Goal: Task Accomplishment & Management: Complete application form

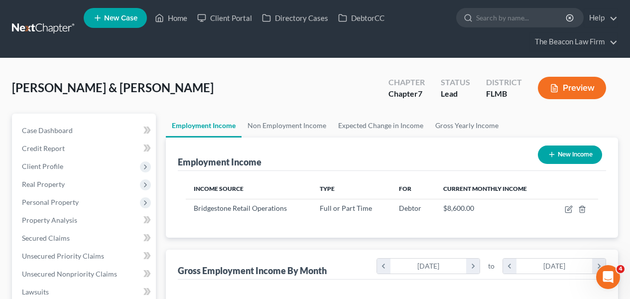
scroll to position [178, 252]
click at [64, 26] on link at bounding box center [44, 29] width 64 height 18
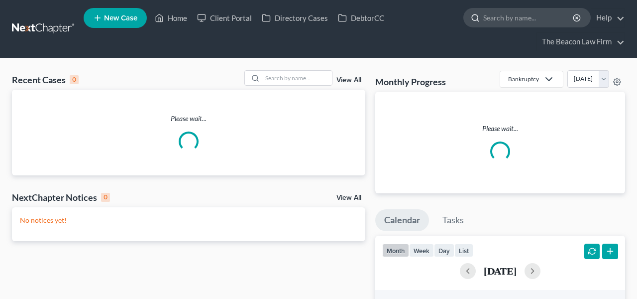
click at [521, 18] on input "search" at bounding box center [528, 17] width 91 height 18
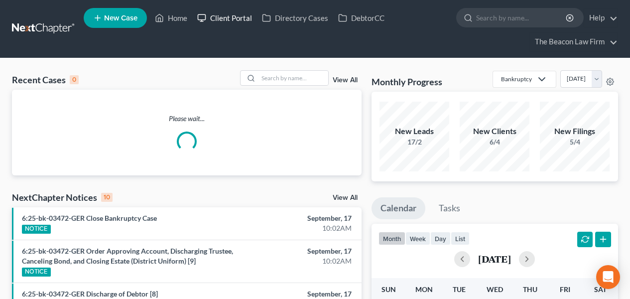
click at [244, 12] on link "Client Portal" at bounding box center [224, 18] width 65 height 18
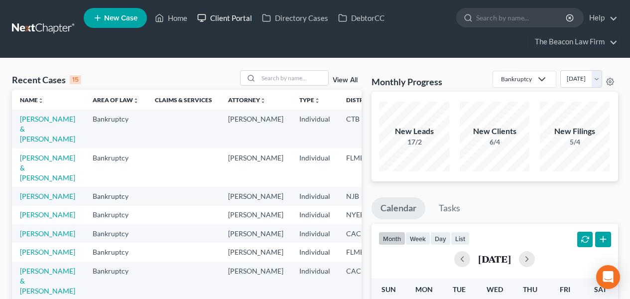
click at [243, 18] on link "Client Portal" at bounding box center [224, 18] width 65 height 18
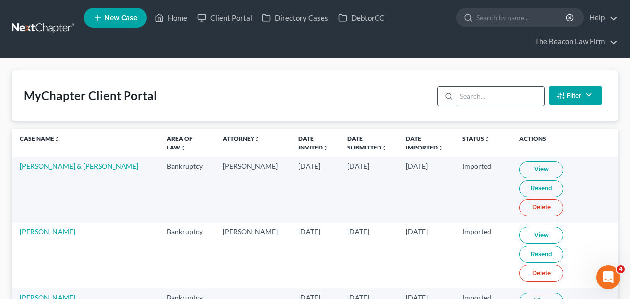
click at [532, 92] on input "search" at bounding box center [500, 96] width 88 height 19
click at [486, 97] on input "search" at bounding box center [500, 96] width 88 height 19
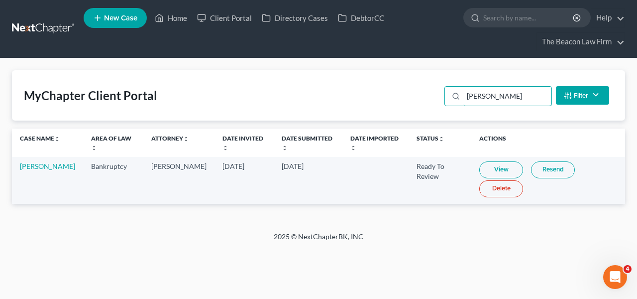
type input "[PERSON_NAME]"
click at [480, 169] on link "View" at bounding box center [502, 169] width 44 height 17
click at [24, 166] on link "[PERSON_NAME]" at bounding box center [47, 166] width 55 height 8
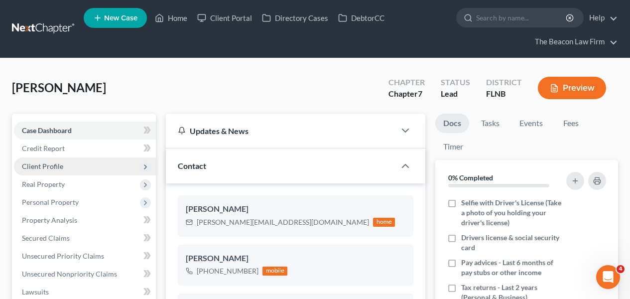
click at [54, 167] on span "Client Profile" at bounding box center [42, 166] width 41 height 8
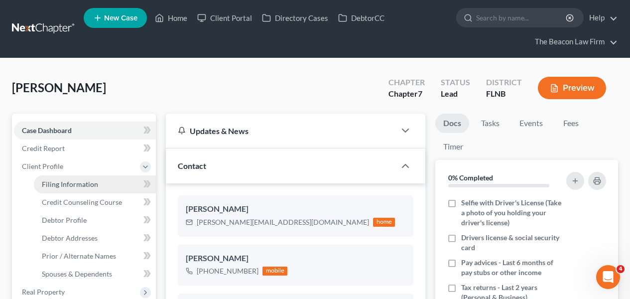
click at [67, 181] on span "Filing Information" at bounding box center [70, 184] width 56 height 8
select select "1"
select select "0"
select select "9"
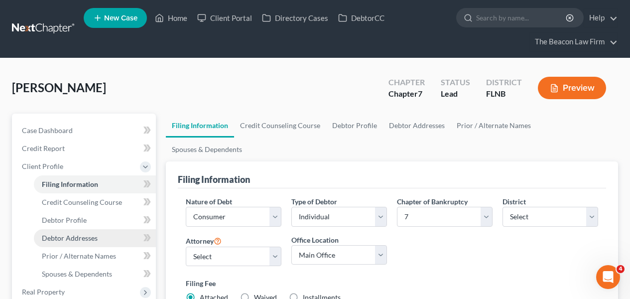
click at [74, 239] on span "Debtor Addresses" at bounding box center [70, 238] width 56 height 8
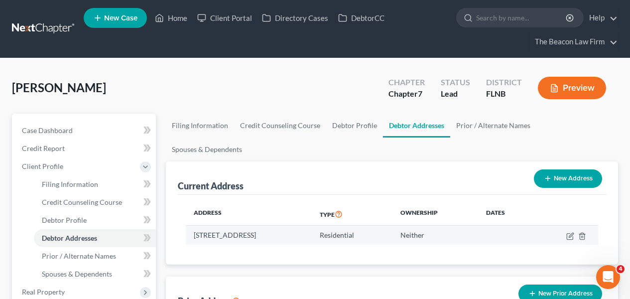
click at [281, 226] on td "[STREET_ADDRESS]" at bounding box center [248, 235] width 125 height 19
copy td "Tallahassee"
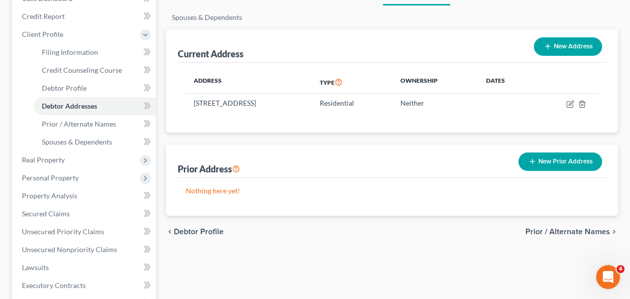
scroll to position [127, 0]
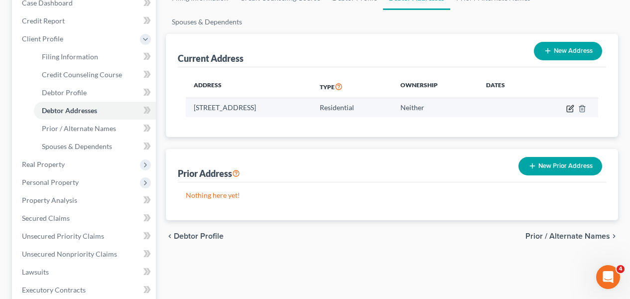
click at [570, 105] on icon "button" at bounding box center [570, 109] width 8 height 8
select select "9"
select select "0"
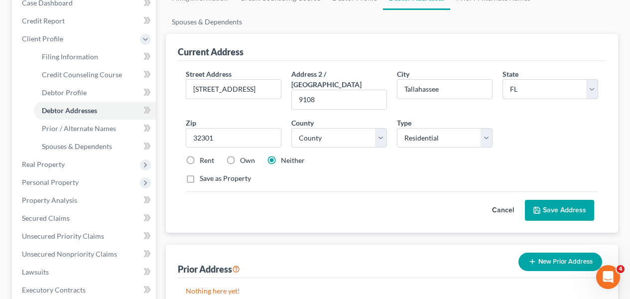
click at [205, 155] on label "Rent" at bounding box center [207, 160] width 14 height 10
click at [205, 155] on input "Rent" at bounding box center [207, 158] width 6 height 6
radio input "true"
click at [570, 200] on button "Save Address" at bounding box center [559, 210] width 69 height 21
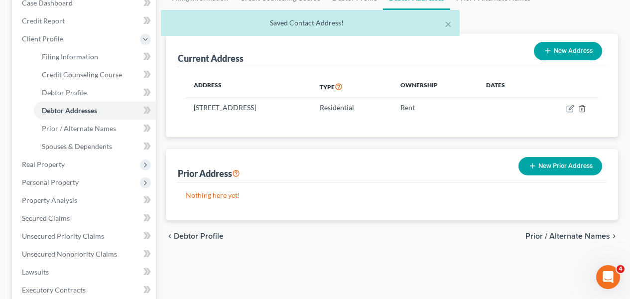
scroll to position [35, 0]
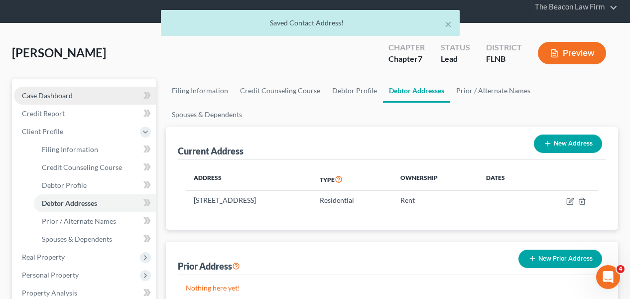
click at [73, 95] on link "Case Dashboard" at bounding box center [85, 96] width 142 height 18
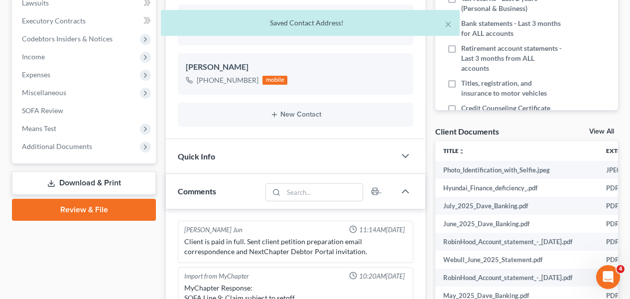
scroll to position [578, 0]
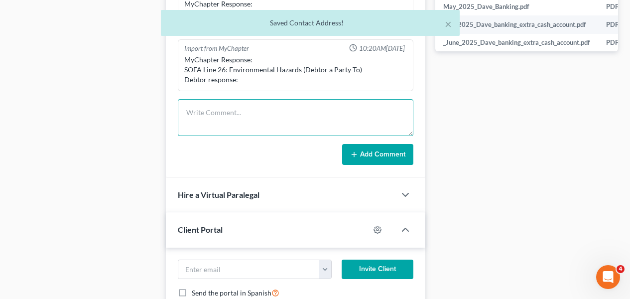
click at [270, 120] on textarea at bounding box center [296, 117] width 236 height 37
paste textarea "Tallahassee"
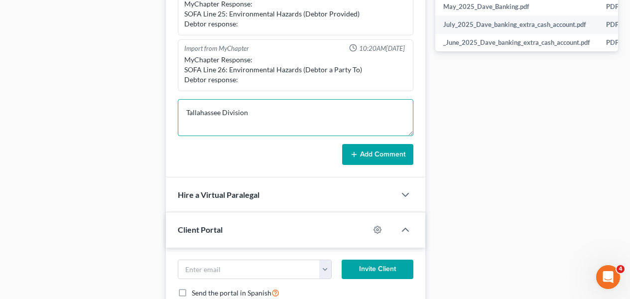
type textarea "Tallahassee Division"
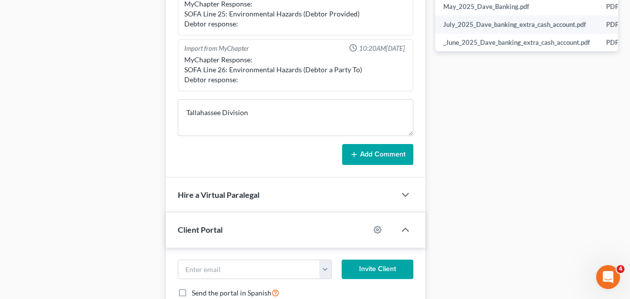
click at [388, 151] on button "Add Comment" at bounding box center [377, 154] width 71 height 21
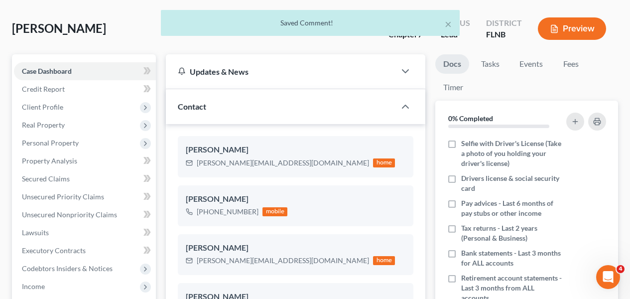
scroll to position [58, 0]
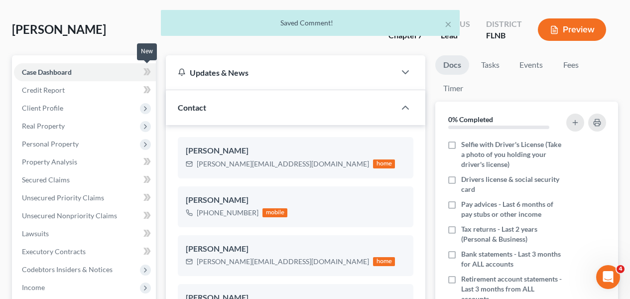
click at [151, 72] on span at bounding box center [146, 73] width 17 height 15
click at [152, 72] on span at bounding box center [146, 73] width 17 height 15
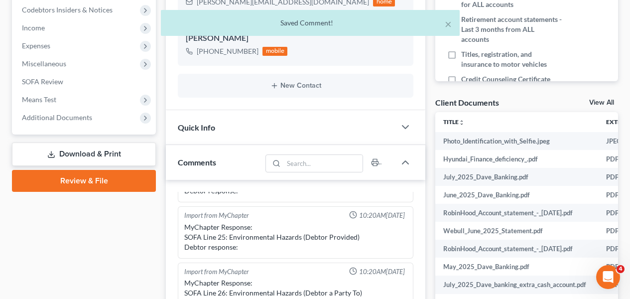
scroll to position [313, 0]
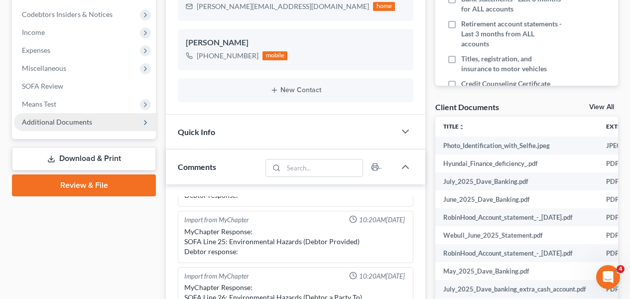
click at [107, 120] on span "Additional Documents" at bounding box center [85, 122] width 142 height 18
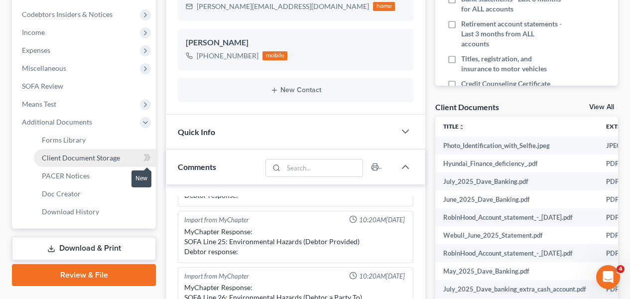
click at [134, 157] on link "Client Document Storage" at bounding box center [95, 158] width 122 height 18
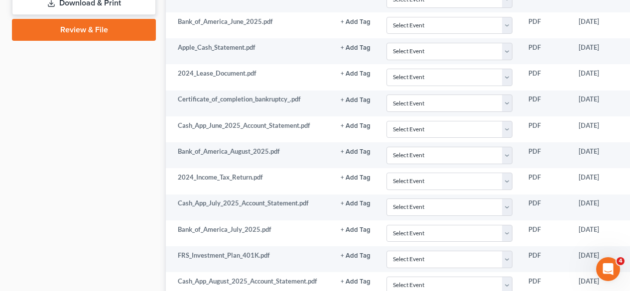
scroll to position [561, 0]
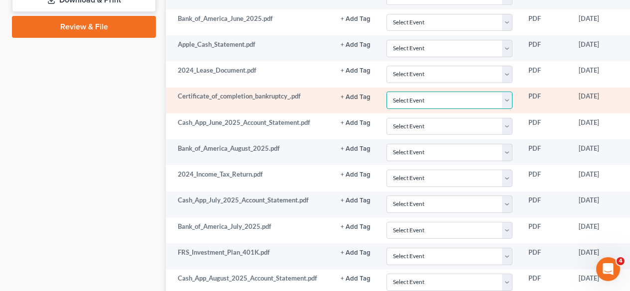
click at [450, 105] on select "Select Event 20 Largest Unsecured Creditors Amended Document Amended List of Cr…" at bounding box center [449, 100] width 126 height 17
select select "10"
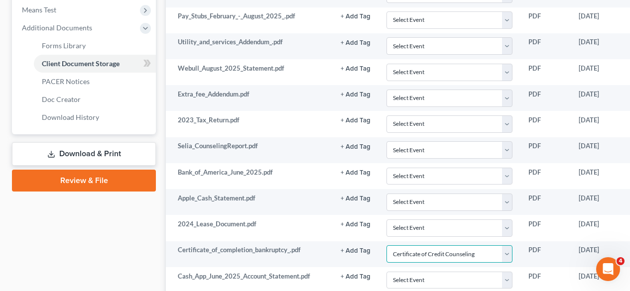
scroll to position [331, 0]
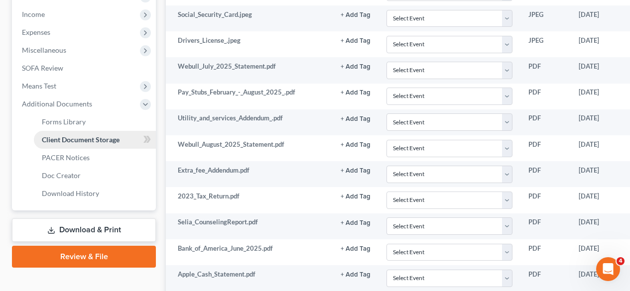
click at [149, 131] on link "Client Document Storage" at bounding box center [95, 140] width 122 height 18
click at [149, 133] on icon at bounding box center [146, 139] width 7 height 12
click at [149, 134] on icon at bounding box center [146, 139] width 7 height 12
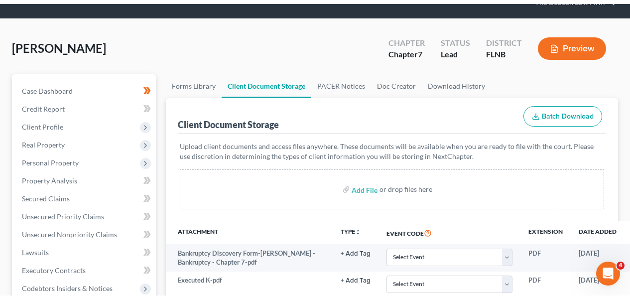
scroll to position [0, 0]
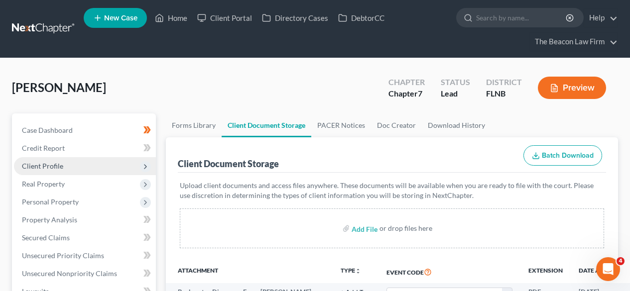
click at [89, 167] on span "Client Profile" at bounding box center [85, 166] width 142 height 18
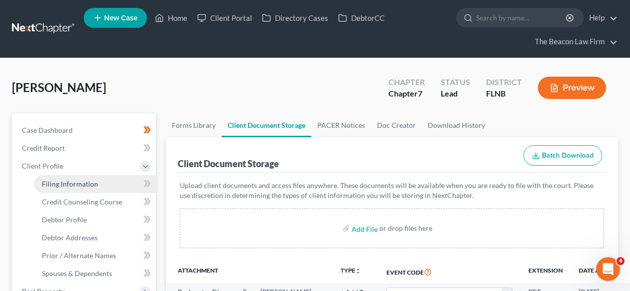
click at [87, 182] on span "Filing Information" at bounding box center [70, 184] width 56 height 8
select select "1"
select select "0"
select select "16"
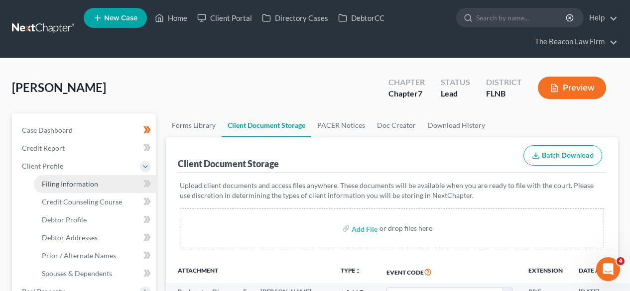
select select "7"
select select "9"
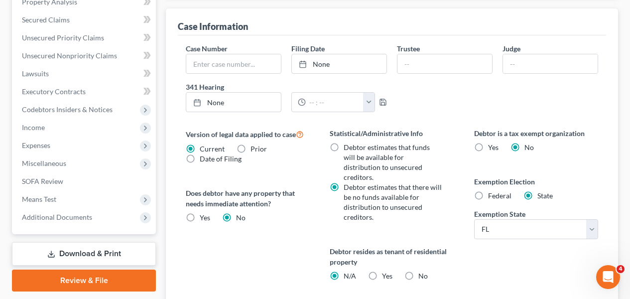
scroll to position [359, 0]
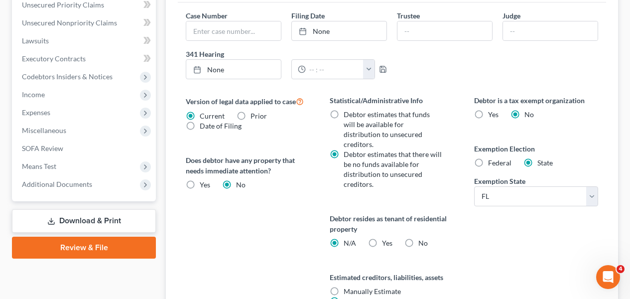
click at [391, 239] on span "Yes" at bounding box center [387, 243] width 10 height 8
click at [391, 238] on input "Yes Yes" at bounding box center [389, 241] width 6 height 6
radio input "true"
radio input "false"
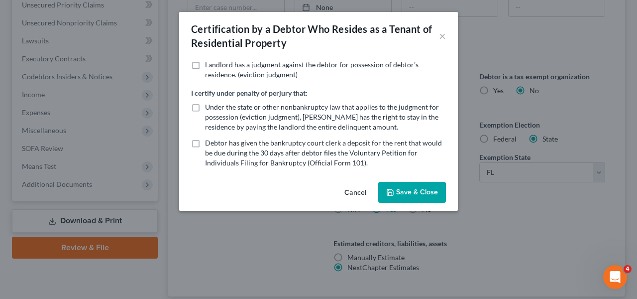
click at [363, 195] on button "Cancel" at bounding box center [356, 193] width 38 height 20
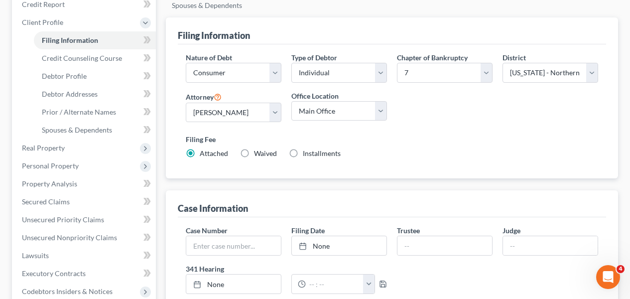
scroll to position [59, 0]
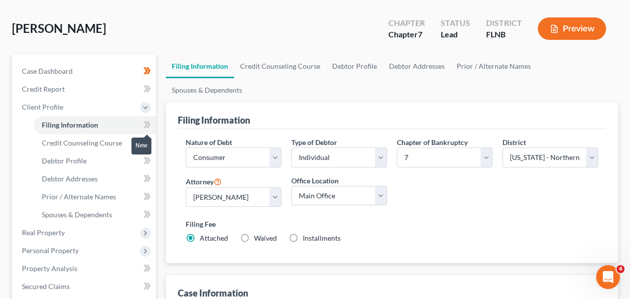
click at [144, 125] on icon at bounding box center [146, 125] width 7 height 12
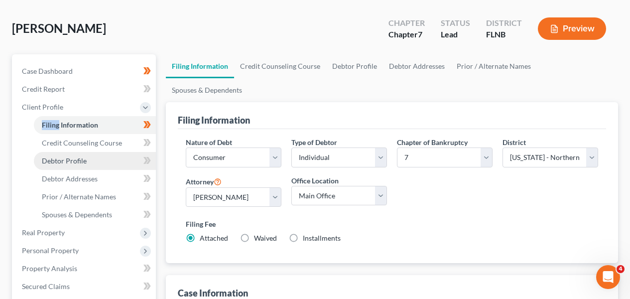
click at [115, 152] on link "Debtor Profile" at bounding box center [95, 161] width 122 height 18
select select "0"
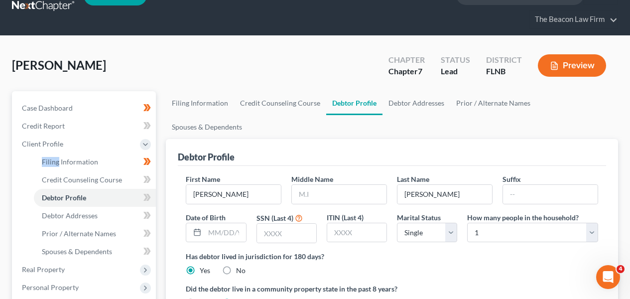
scroll to position [29, 0]
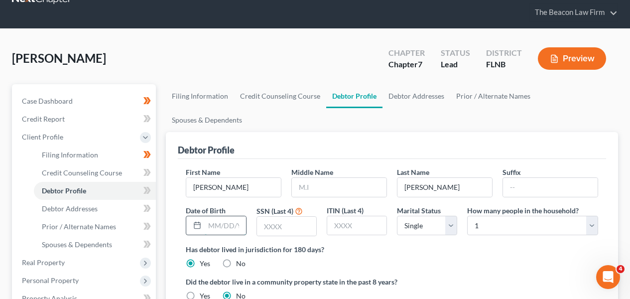
click at [225, 216] on input "text" at bounding box center [225, 225] width 41 height 19
type input "[DATE]"
click at [310, 217] on input "text" at bounding box center [286, 226] width 59 height 19
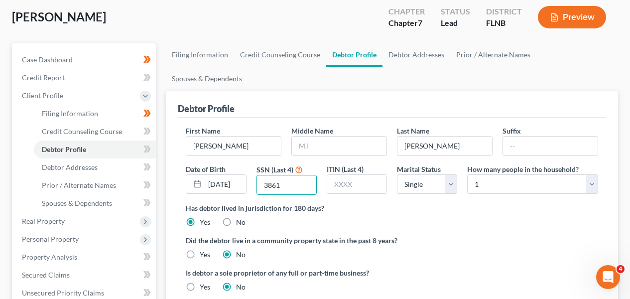
scroll to position [69, 0]
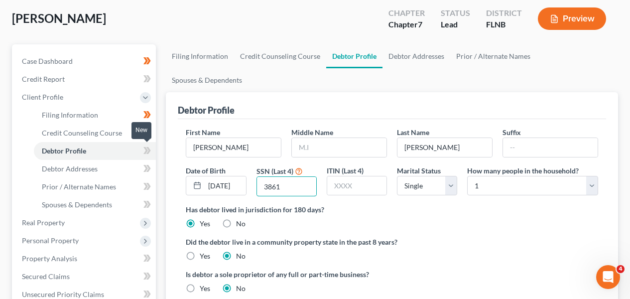
type input "3861"
click at [145, 147] on icon at bounding box center [145, 150] width 4 height 7
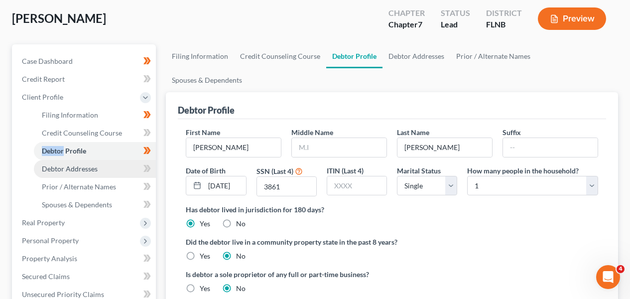
click at [113, 162] on link "Debtor Addresses" at bounding box center [95, 169] width 122 height 18
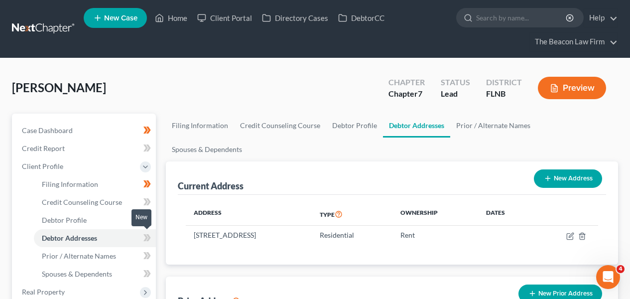
click at [144, 238] on icon at bounding box center [146, 238] width 7 height 12
click at [144, 237] on icon at bounding box center [146, 238] width 7 height 12
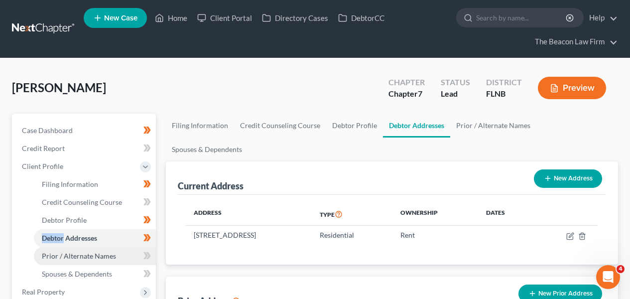
click at [136, 253] on link "Prior / Alternate Names" at bounding box center [95, 256] width 122 height 18
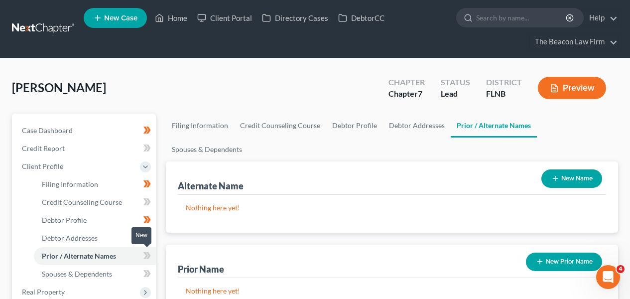
click at [146, 256] on icon at bounding box center [145, 255] width 4 height 7
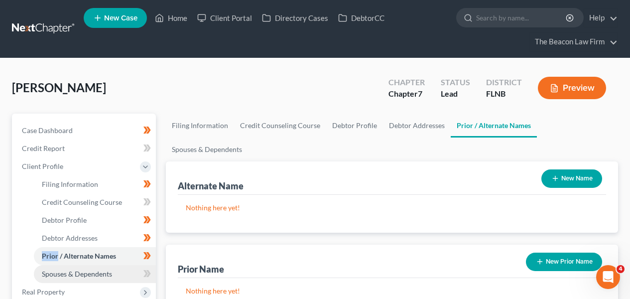
click at [110, 274] on span "Spouses & Dependents" at bounding box center [77, 273] width 70 height 8
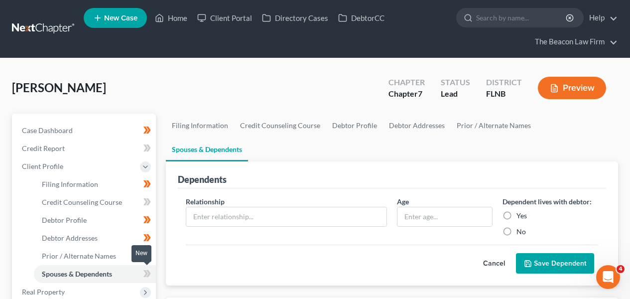
click at [146, 272] on icon at bounding box center [145, 273] width 4 height 7
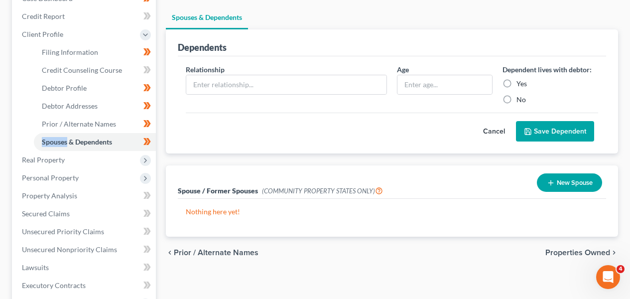
scroll to position [137, 0]
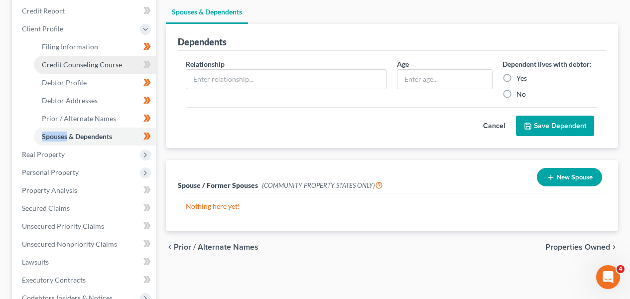
click at [125, 68] on link "Credit Counseling Course" at bounding box center [95, 65] width 122 height 18
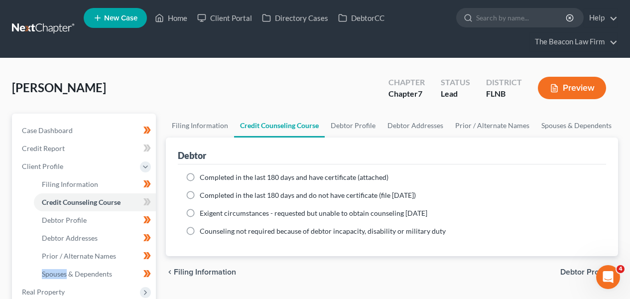
click at [252, 178] on span "Completed in the last 180 days and have certificate (attached)" at bounding box center [294, 177] width 189 height 8
click at [210, 178] on input "Completed in the last 180 days and have certificate (attached)" at bounding box center [207, 175] width 6 height 6
radio input "true"
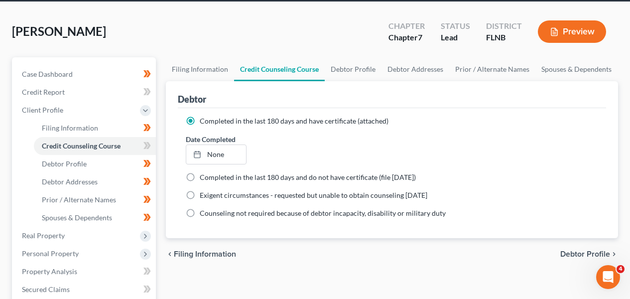
scroll to position [98, 0]
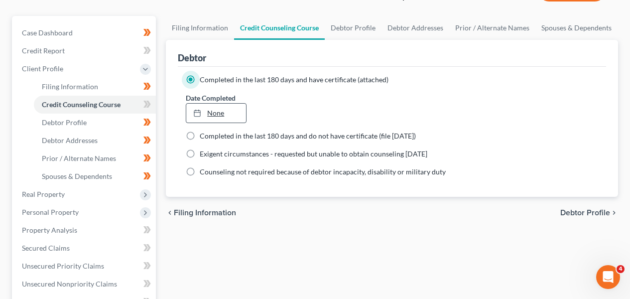
click at [222, 111] on link "None" at bounding box center [215, 113] width 59 height 19
type input "[DATE]"
click at [145, 103] on icon at bounding box center [146, 104] width 7 height 12
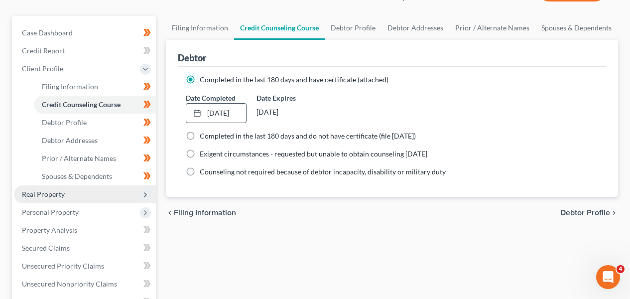
click at [115, 195] on span "Real Property" at bounding box center [85, 194] width 142 height 18
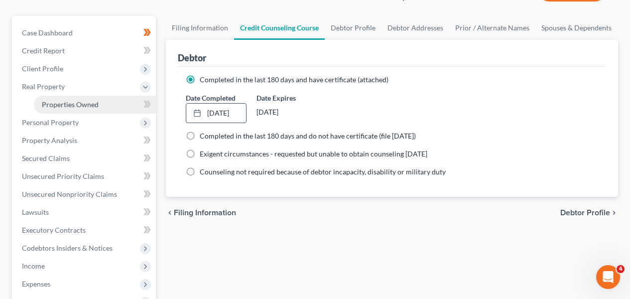
click at [122, 99] on link "Properties Owned" at bounding box center [95, 105] width 122 height 18
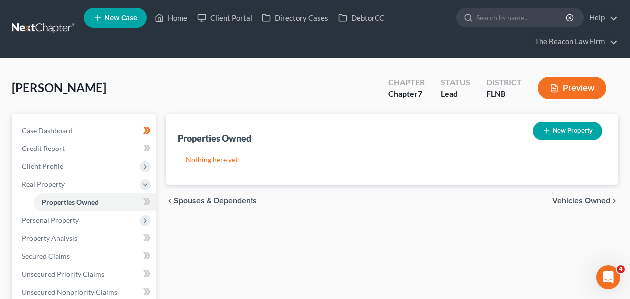
click at [150, 201] on body "Home New Case Client Portal Directory Cases DebtorCC The Beacon Law Firm [EMAIL…" at bounding box center [315, 282] width 630 height 565
click at [149, 200] on div "New" at bounding box center [141, 194] width 20 height 16
drag, startPoint x: 147, startPoint y: 198, endPoint x: 151, endPoint y: 202, distance: 5.3
click at [151, 202] on span at bounding box center [146, 203] width 17 height 15
click at [152, 202] on span at bounding box center [146, 203] width 17 height 15
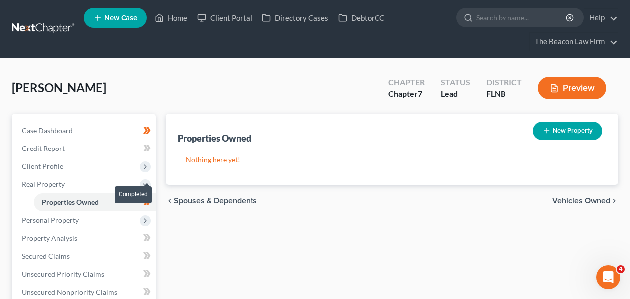
click at [152, 202] on span at bounding box center [146, 203] width 17 height 15
click at [152, 204] on span at bounding box center [146, 203] width 17 height 15
click at [151, 204] on span at bounding box center [146, 203] width 17 height 15
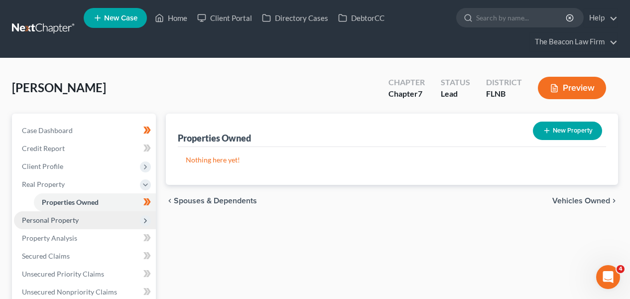
click at [119, 212] on span "Personal Property" at bounding box center [85, 220] width 142 height 18
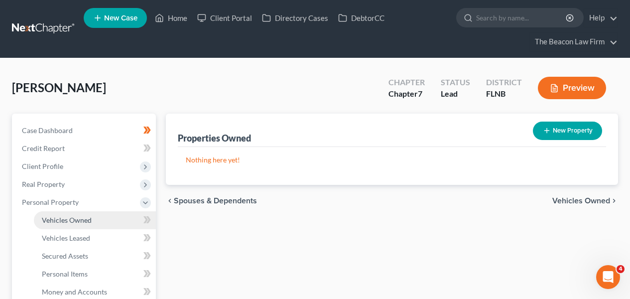
click at [120, 211] on link "Vehicles Owned" at bounding box center [95, 220] width 122 height 18
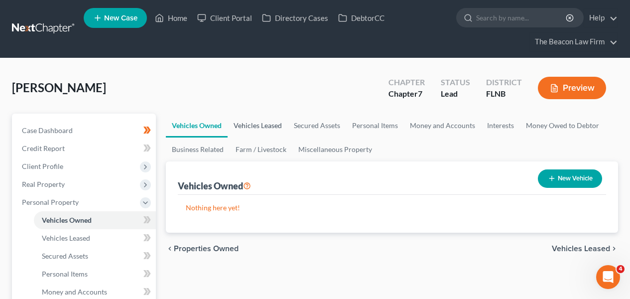
click at [268, 134] on link "Vehicles Leased" at bounding box center [258, 126] width 60 height 24
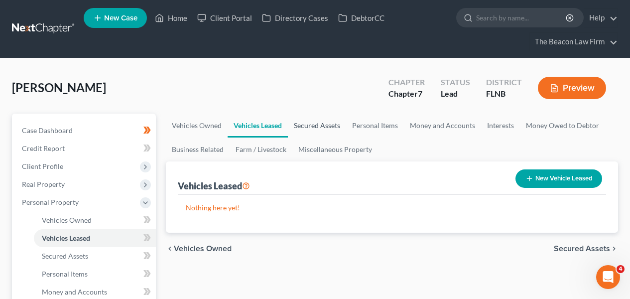
click at [321, 128] on link "Secured Assets" at bounding box center [317, 126] width 58 height 24
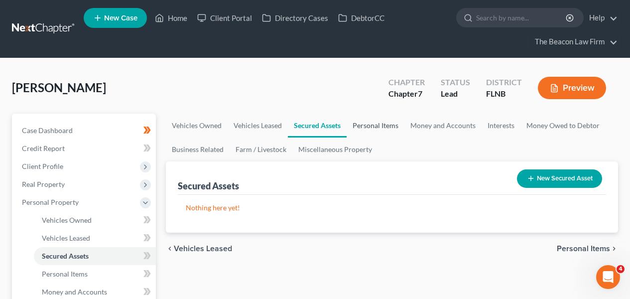
click at [365, 122] on link "Personal Items" at bounding box center [376, 126] width 58 height 24
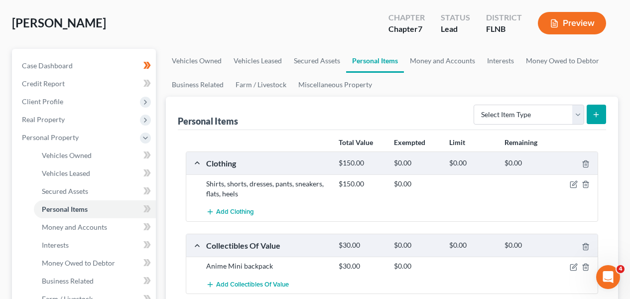
scroll to position [116, 0]
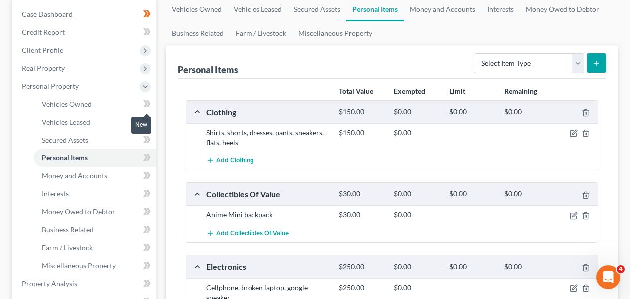
click at [153, 105] on span at bounding box center [146, 105] width 17 height 15
click at [146, 124] on icon at bounding box center [146, 122] width 7 height 12
click at [143, 136] on icon at bounding box center [146, 139] width 7 height 12
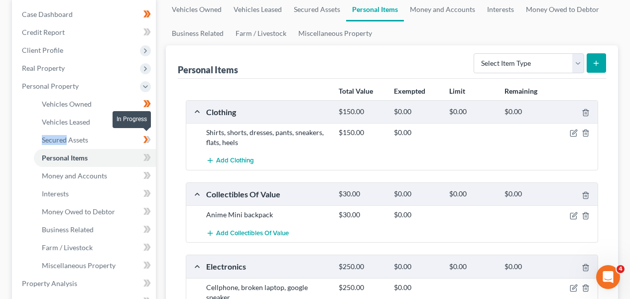
click at [144, 136] on icon at bounding box center [146, 139] width 7 height 12
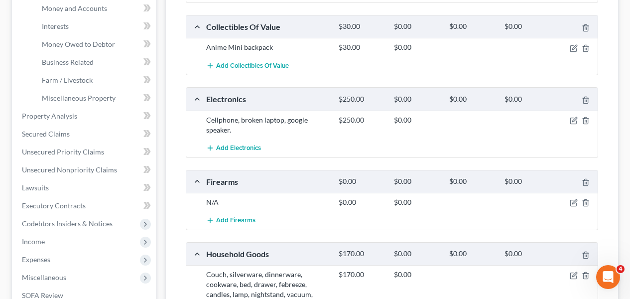
scroll to position [314, 0]
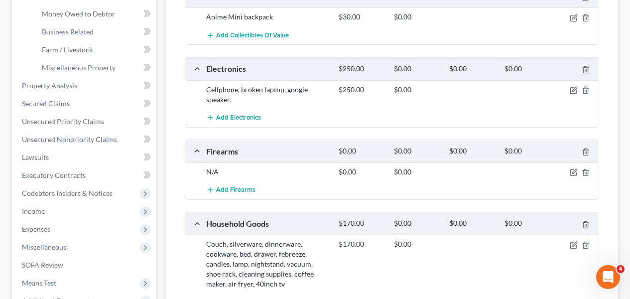
click at [590, 175] on div at bounding box center [576, 172] width 44 height 10
click at [588, 173] on icon "button" at bounding box center [585, 172] width 4 height 6
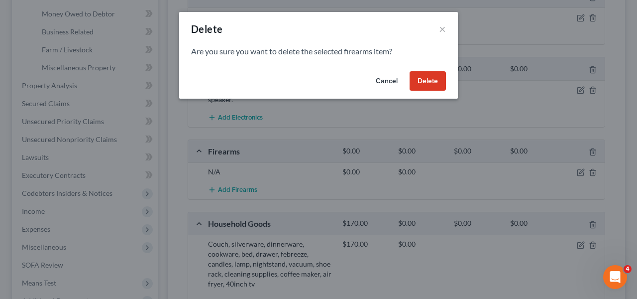
click at [436, 80] on button "Delete" at bounding box center [428, 81] width 36 height 20
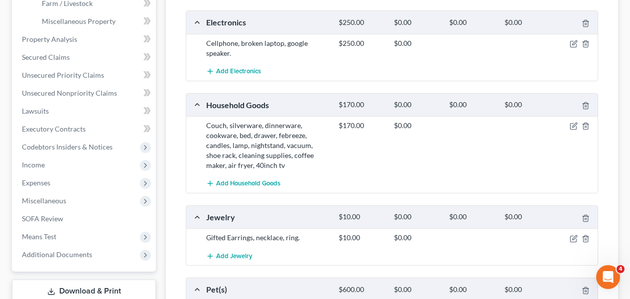
scroll to position [360, 0]
click at [573, 127] on icon "button" at bounding box center [574, 125] width 8 height 8
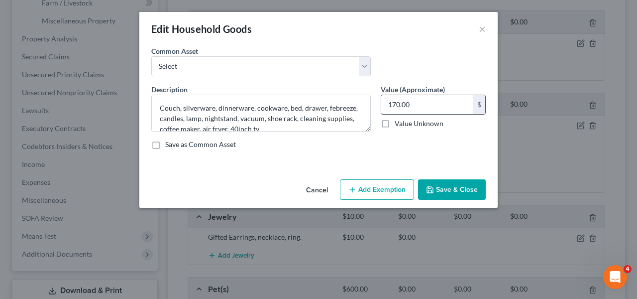
click at [430, 108] on input "170.00" at bounding box center [427, 104] width 92 height 19
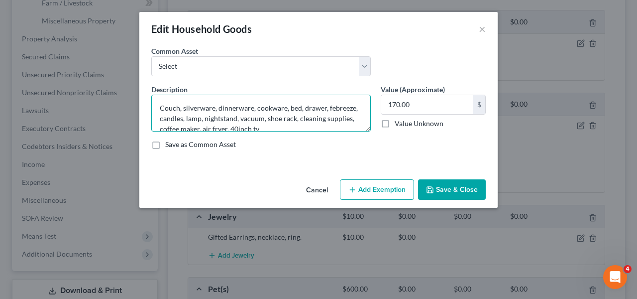
click at [343, 112] on textarea "Couch, silverware, dinnerware, cookware, bed, drawer, febreeze, candles, lamp, …" at bounding box center [261, 113] width 220 height 37
click at [339, 109] on textarea "Couch, silverware, dinnerware, cookware, bed, drawer, febreeze, candles, lamp, …" at bounding box center [261, 113] width 220 height 37
click at [327, 109] on textarea "Couch, silverware, dinnerware, cookware, bed, drawer, febreeze, candles, lamp, …" at bounding box center [261, 113] width 220 height 37
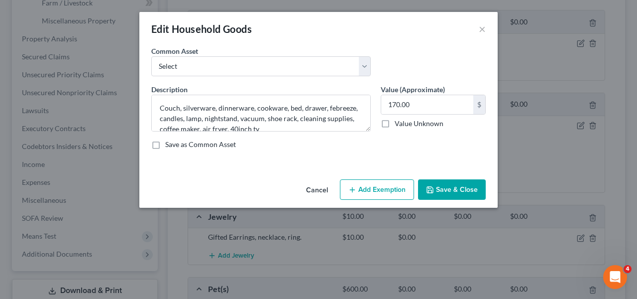
click at [305, 187] on button "Cancel" at bounding box center [317, 190] width 38 height 20
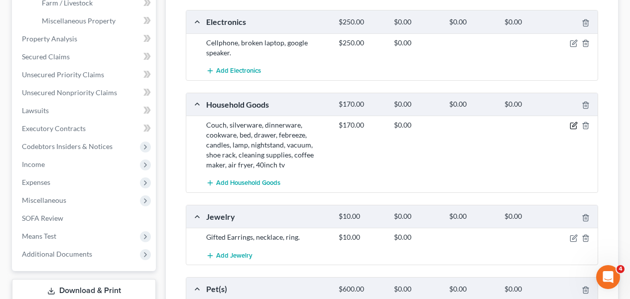
click at [574, 124] on icon "button" at bounding box center [574, 124] width 4 height 4
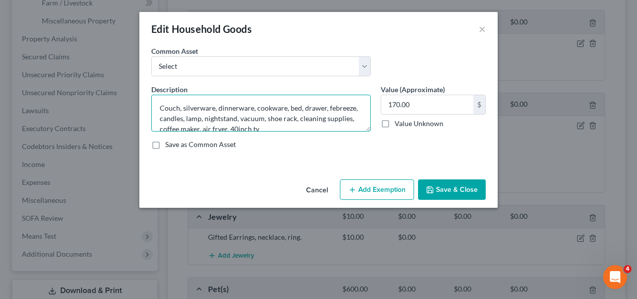
drag, startPoint x: 328, startPoint y: 108, endPoint x: 350, endPoint y: 110, distance: 22.0
click at [350, 110] on textarea "Couch, silverware, dinnerware, cookware, bed, drawer, febreeze, candles, lamp, …" at bounding box center [261, 113] width 220 height 37
drag, startPoint x: 253, startPoint y: 118, endPoint x: 307, endPoint y: 121, distance: 54.4
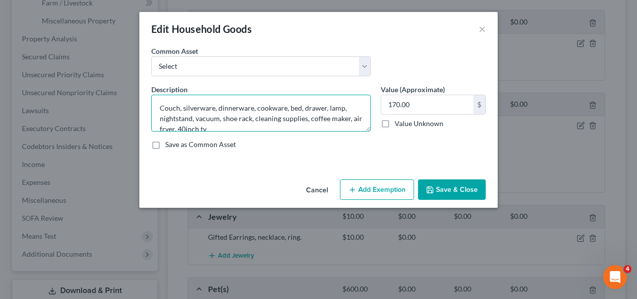
click at [307, 121] on textarea "Couch, silverware, dinnerware, cookware, bed, drawer, lamp, nightstand, vacuum,…" at bounding box center [261, 113] width 220 height 37
type textarea "Couch, silverware, dinnerware, cookware, bed, drawer, lamp, nightstand, vacuum,…"
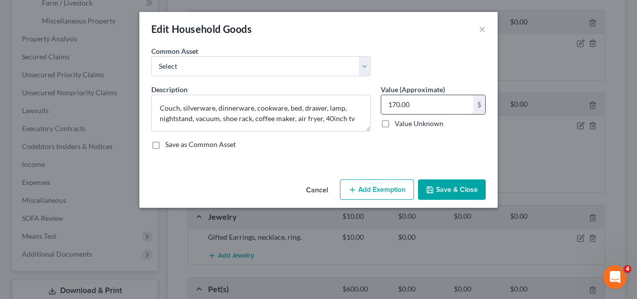
click at [410, 106] on input "170.00" at bounding box center [427, 104] width 92 height 19
type input "200"
click at [448, 188] on button "Save & Close" at bounding box center [452, 189] width 68 height 21
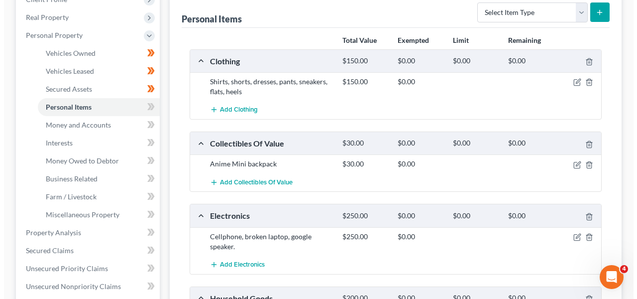
scroll to position [120, 0]
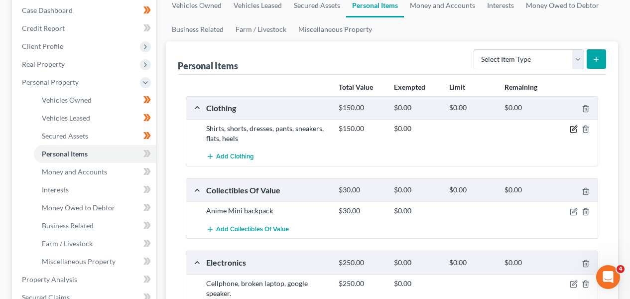
click at [574, 127] on icon "button" at bounding box center [574, 128] width 4 height 4
click at [574, 130] on icon "button" at bounding box center [574, 129] width 8 height 8
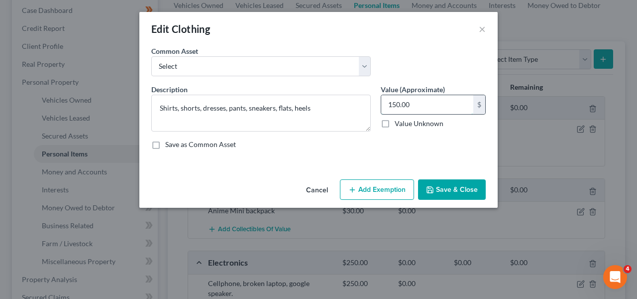
click at [412, 102] on input "150.00" at bounding box center [427, 104] width 92 height 19
click at [418, 103] on input "150.00" at bounding box center [427, 104] width 92 height 19
type input "2.00"
type input "2"
type input "20.00"
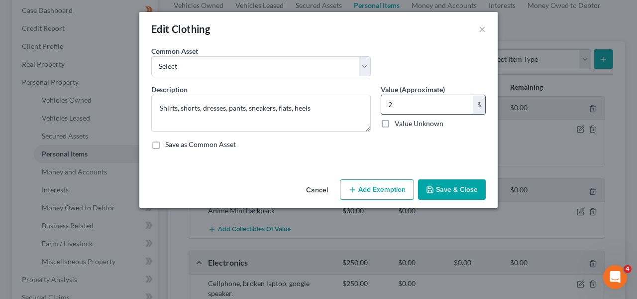
type input "20"
type input "200.00"
type input "200"
click at [394, 188] on button "Add Exemption" at bounding box center [377, 189] width 74 height 21
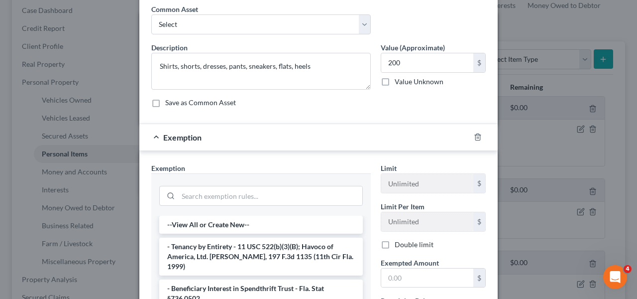
scroll to position [95, 0]
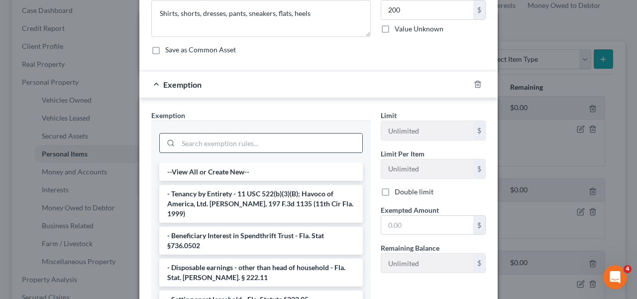
click at [237, 148] on input "search" at bounding box center [270, 142] width 184 height 19
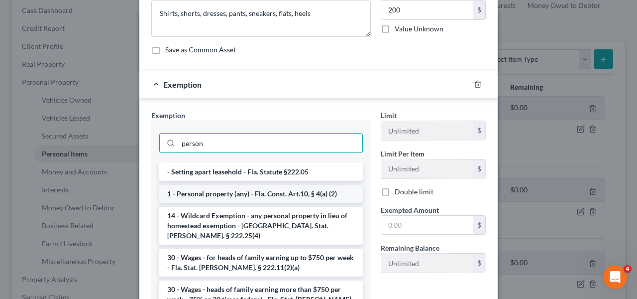
type input "person"
click at [247, 201] on li "1 - Personal property (any) - Fla. Const. Art.10, § 4(a) (2)" at bounding box center [261, 194] width 204 height 18
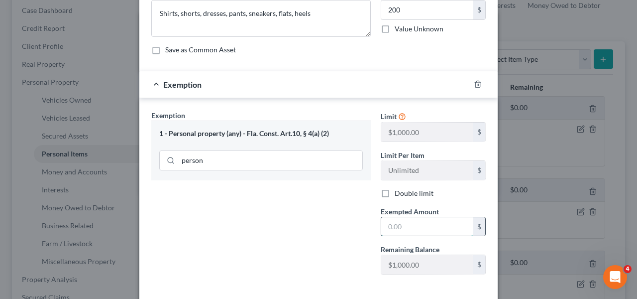
click at [433, 228] on input "text" at bounding box center [427, 226] width 92 height 19
type input "2.00"
type input "2"
type input "20.00"
type input "20"
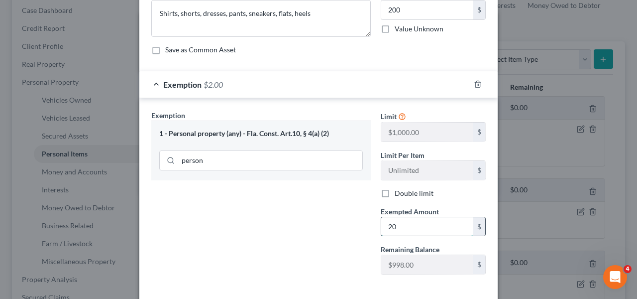
type input "200.00"
type input "200"
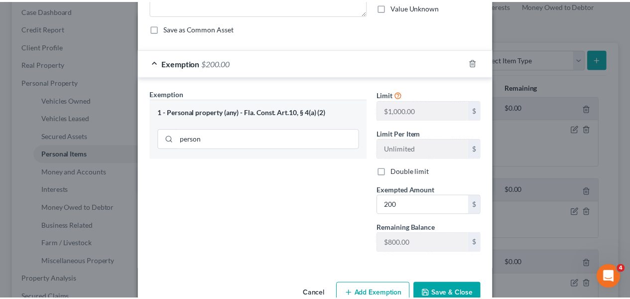
scroll to position [141, 0]
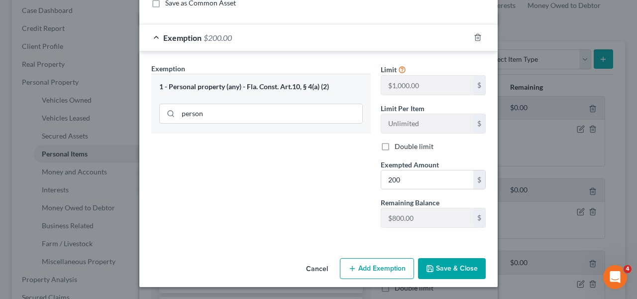
click at [471, 272] on button "Save & Close" at bounding box center [452, 268] width 68 height 21
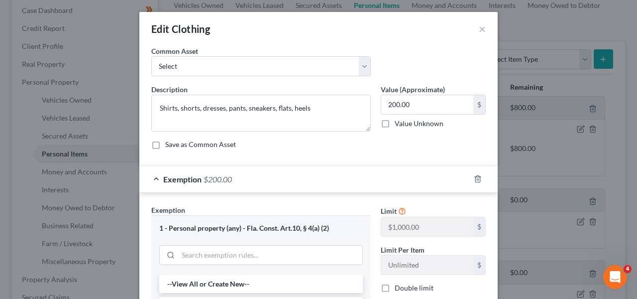
click at [473, 29] on div "Edit Clothing ×" at bounding box center [318, 29] width 359 height 34
click at [479, 29] on button "×" at bounding box center [482, 29] width 7 height 12
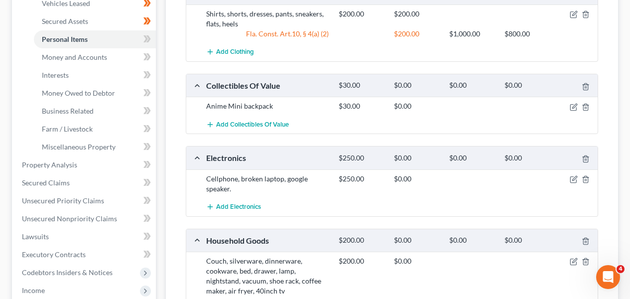
scroll to position [238, 0]
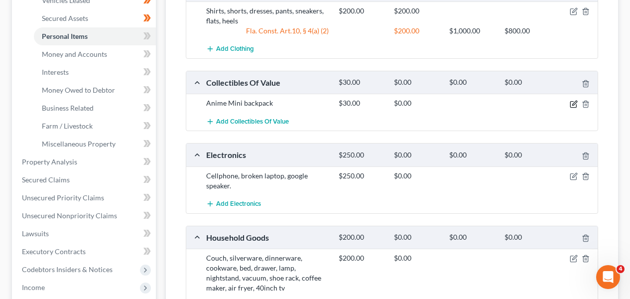
click at [571, 102] on icon "button" at bounding box center [574, 104] width 8 height 8
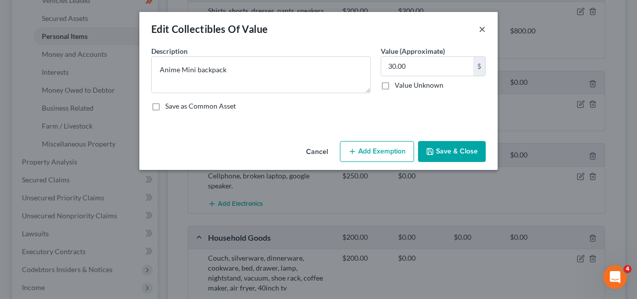
click at [481, 32] on button "×" at bounding box center [482, 29] width 7 height 12
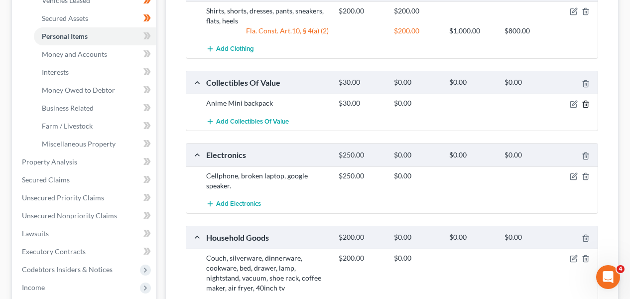
click at [585, 104] on line "button" at bounding box center [585, 105] width 0 height 2
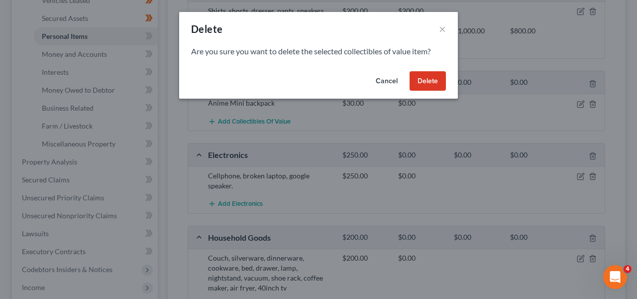
click at [439, 80] on button "Delete" at bounding box center [428, 81] width 36 height 20
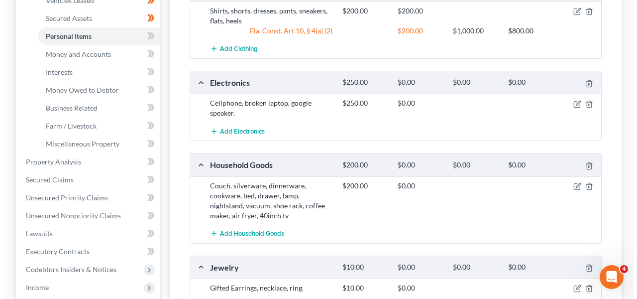
scroll to position [106, 0]
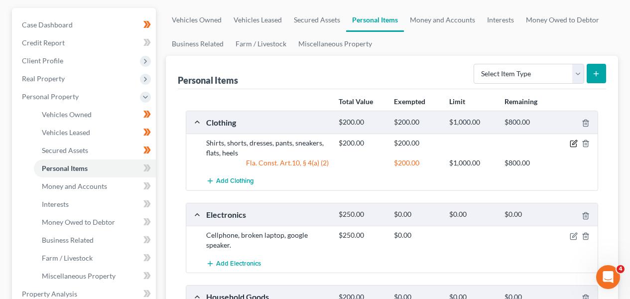
click at [574, 146] on icon "button" at bounding box center [574, 143] width 8 height 8
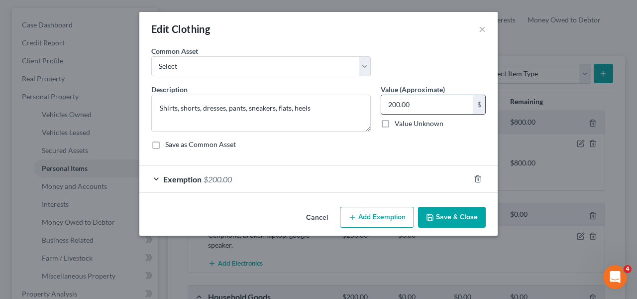
click at [404, 105] on input "200.00" at bounding box center [427, 104] width 92 height 19
type input "5"
type input "250"
click at [368, 171] on div "Exemption $200.00" at bounding box center [304, 179] width 331 height 26
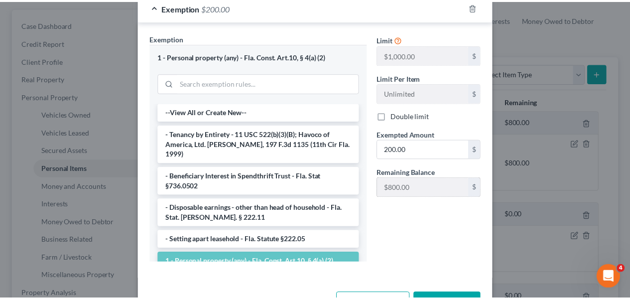
scroll to position [197, 0]
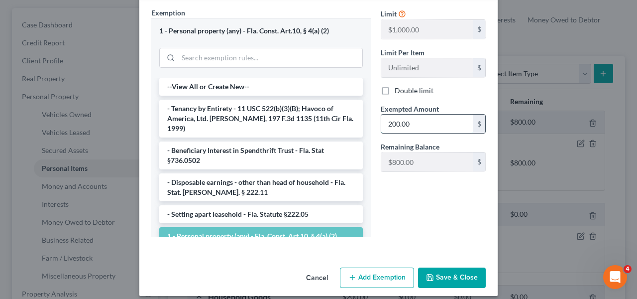
click at [423, 119] on input "200.00" at bounding box center [427, 124] width 92 height 19
type input "250"
click at [444, 276] on button "Save & Close" at bounding box center [452, 277] width 68 height 21
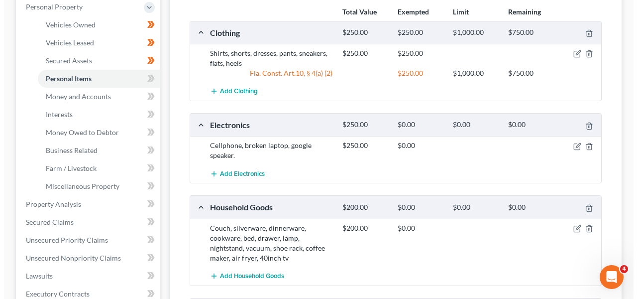
scroll to position [211, 0]
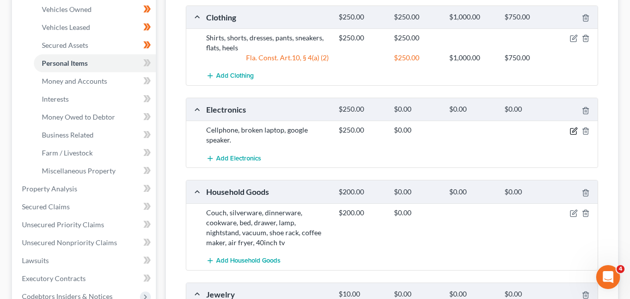
click at [572, 128] on icon "button" at bounding box center [574, 131] width 8 height 8
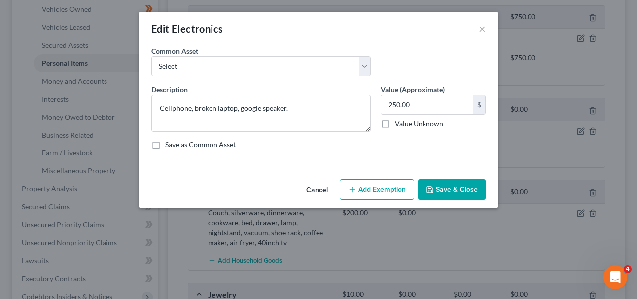
click at [395, 197] on button "Add Exemption" at bounding box center [377, 189] width 74 height 21
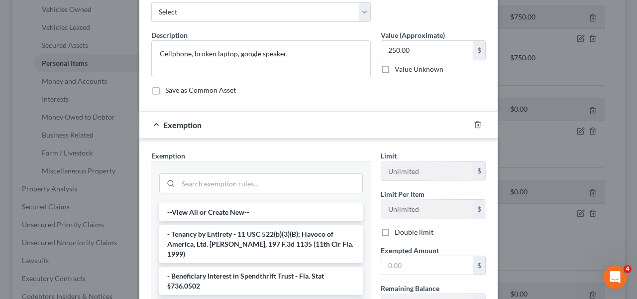
scroll to position [94, 0]
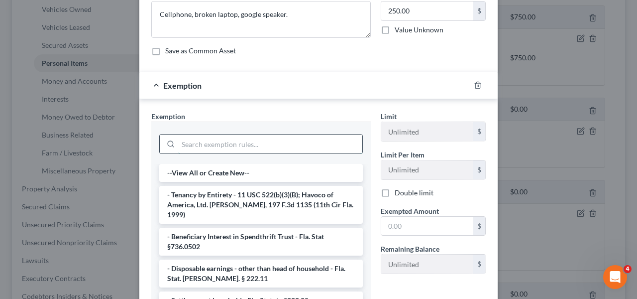
click at [269, 151] on input "search" at bounding box center [270, 143] width 184 height 19
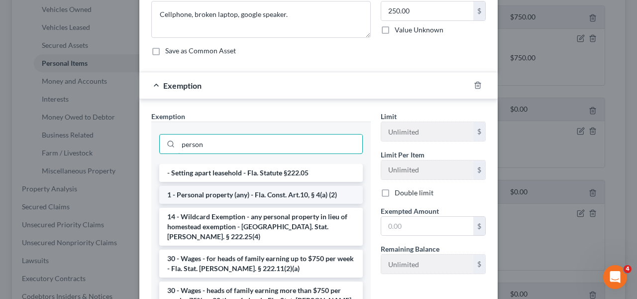
type input "person"
click at [278, 197] on li "1 - Personal property (any) - Fla. Const. Art.10, § 4(a) (2)" at bounding box center [261, 195] width 204 height 18
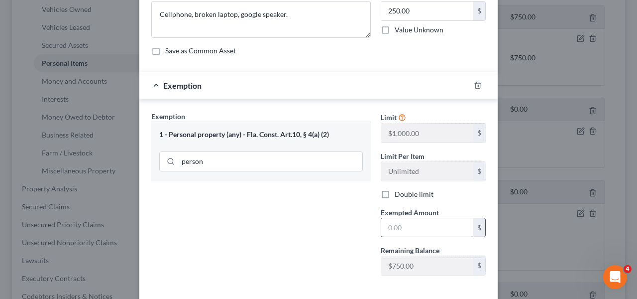
click at [402, 232] on input "text" at bounding box center [427, 227] width 92 height 19
type input "250"
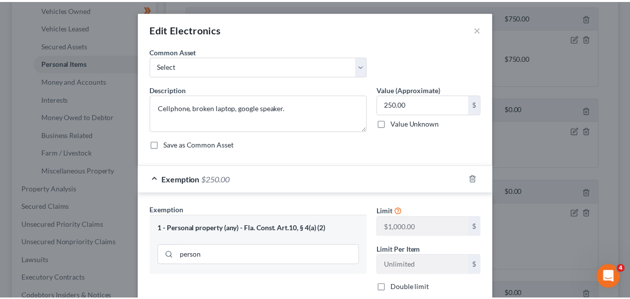
scroll to position [141, 0]
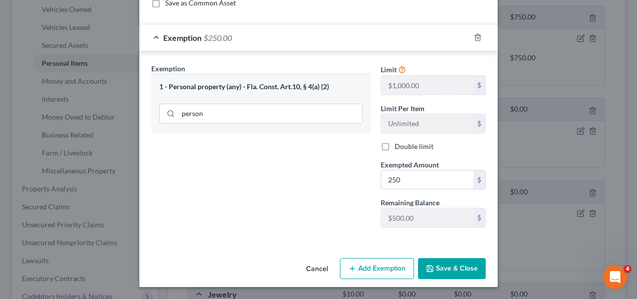
click at [471, 267] on button "Save & Close" at bounding box center [452, 268] width 68 height 21
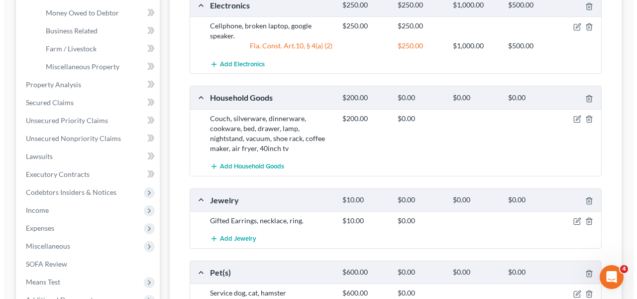
scroll to position [369, 0]
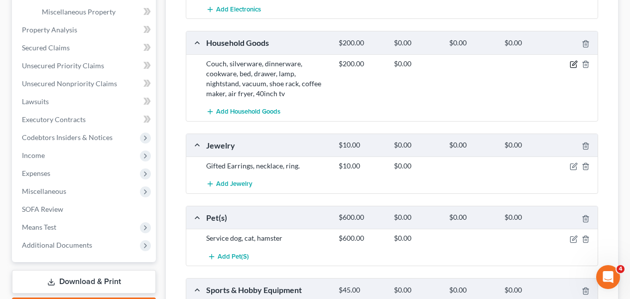
click at [573, 66] on icon "button" at bounding box center [574, 64] width 8 height 8
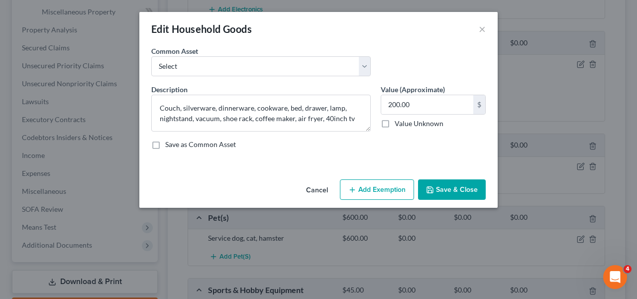
click at [397, 177] on div "Cancel Add Exemption Save & Close" at bounding box center [318, 191] width 359 height 33
click at [391, 188] on button "Add Exemption" at bounding box center [377, 189] width 74 height 21
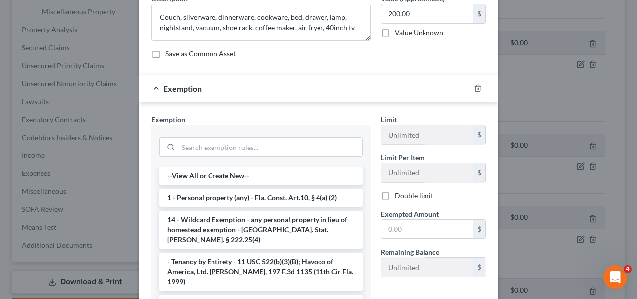
scroll to position [100, 0]
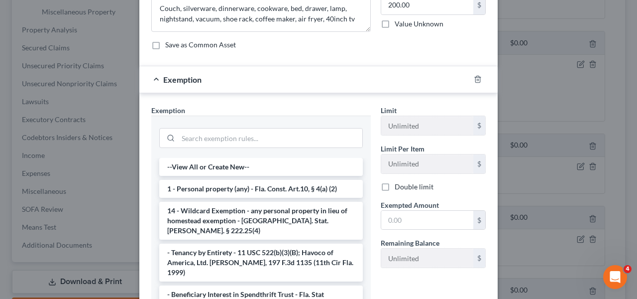
click at [239, 189] on li "1 - Personal property (any) - Fla. Const. Art.10, § 4(a) (2)" at bounding box center [261, 189] width 204 height 18
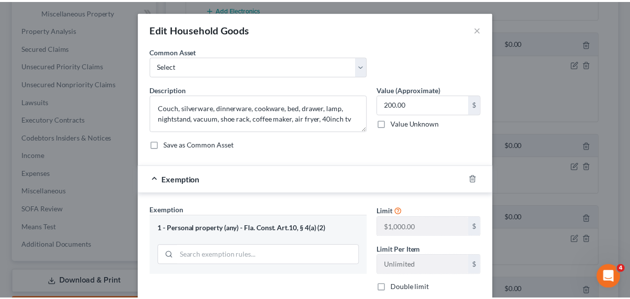
scroll to position [141, 0]
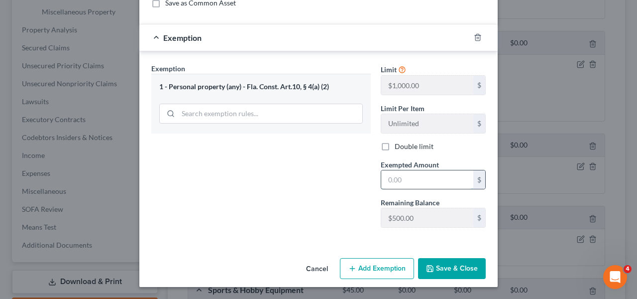
click at [403, 177] on input "text" at bounding box center [427, 179] width 92 height 19
type input "200"
click at [433, 258] on button "Save & Close" at bounding box center [452, 268] width 68 height 21
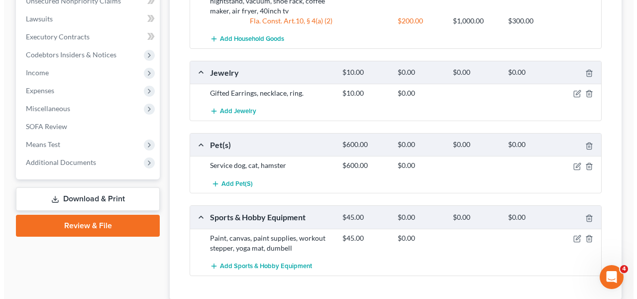
scroll to position [445, 0]
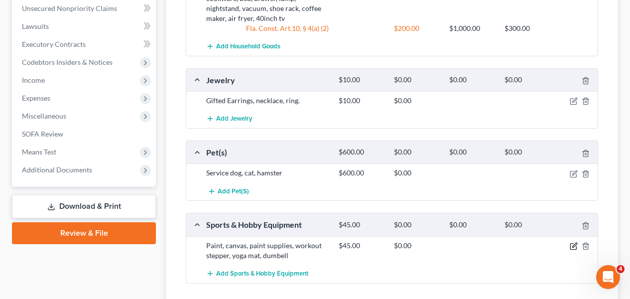
click at [574, 242] on icon "button" at bounding box center [574, 246] width 8 height 8
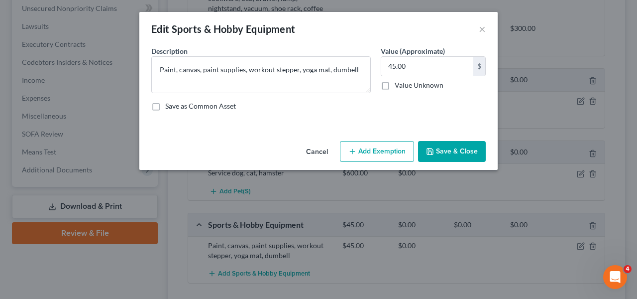
click at [354, 153] on icon "button" at bounding box center [353, 151] width 8 height 8
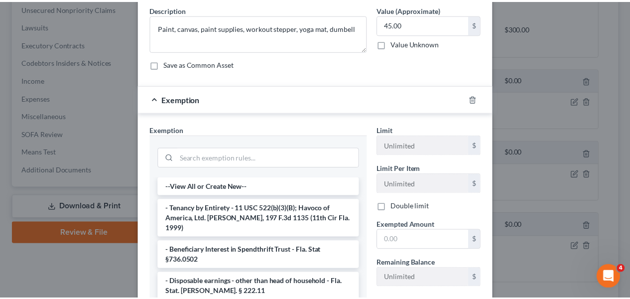
scroll to position [80, 0]
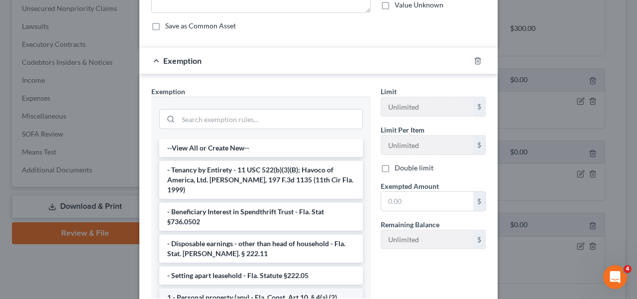
click at [212, 289] on li "1 - Personal property (any) - Fla. Const. Art.10, § 4(a) (2)" at bounding box center [261, 297] width 204 height 18
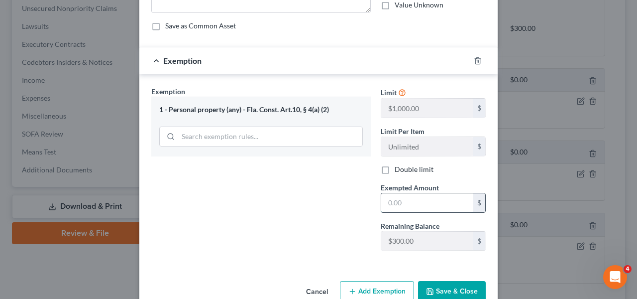
click at [391, 205] on input "text" at bounding box center [427, 202] width 92 height 19
type input "45"
drag, startPoint x: 360, startPoint y: 266, endPoint x: 428, endPoint y: 284, distance: 69.6
click at [360, 266] on div "Exemption Set must be selected for CA. Exemption * 1 - Personal property (any) …" at bounding box center [318, 170] width 359 height 193
click at [431, 289] on icon "button" at bounding box center [430, 291] width 8 height 8
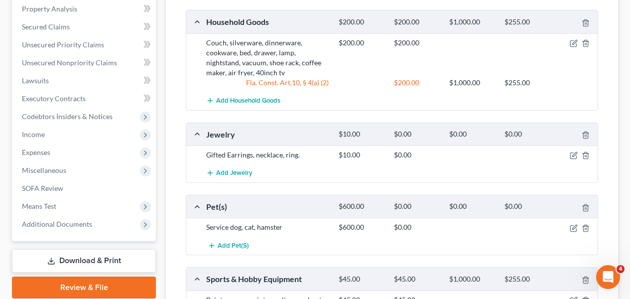
scroll to position [217, 0]
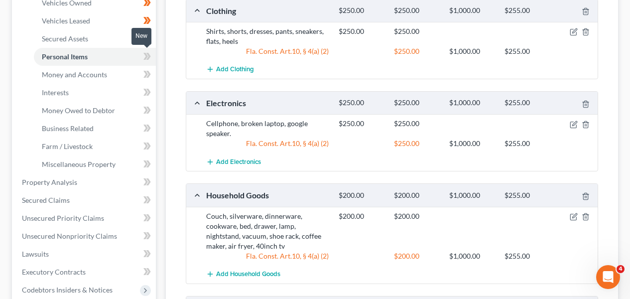
click at [147, 60] on icon at bounding box center [146, 56] width 7 height 12
click at [126, 102] on li "Money Owed to Debtor" at bounding box center [95, 111] width 122 height 18
click at [121, 109] on link "Money Owed to Debtor" at bounding box center [95, 111] width 122 height 18
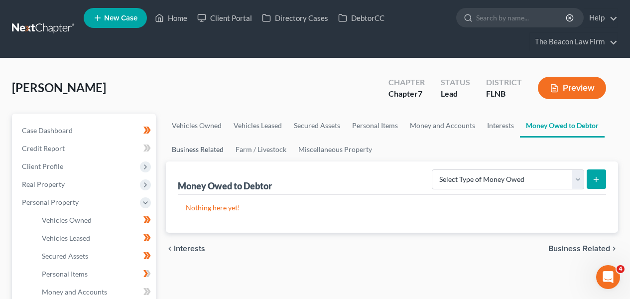
click at [218, 149] on link "Business Related" at bounding box center [198, 149] width 64 height 24
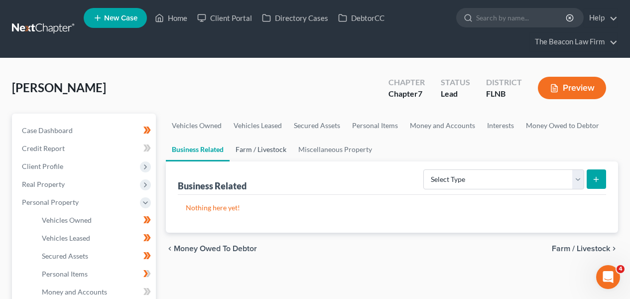
click at [265, 150] on link "Farm / Livestock" at bounding box center [261, 149] width 63 height 24
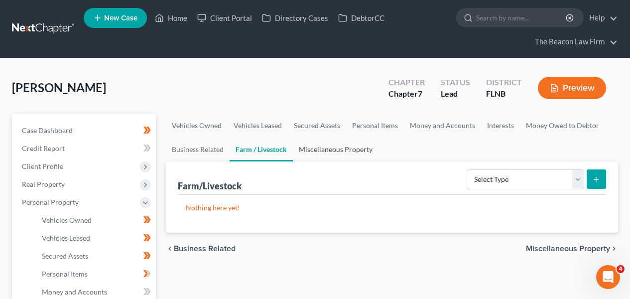
click at [323, 149] on link "Miscellaneous Property" at bounding box center [336, 149] width 86 height 24
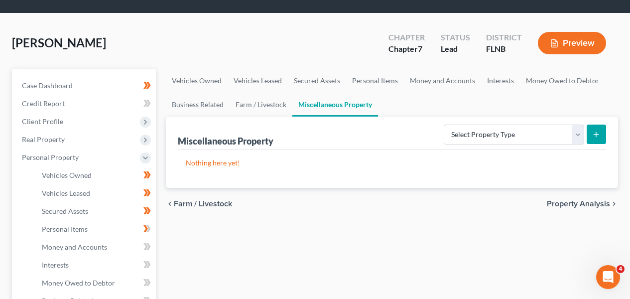
scroll to position [226, 0]
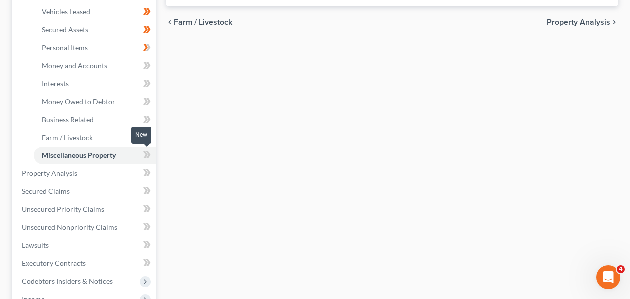
click at [147, 154] on icon at bounding box center [145, 154] width 4 height 7
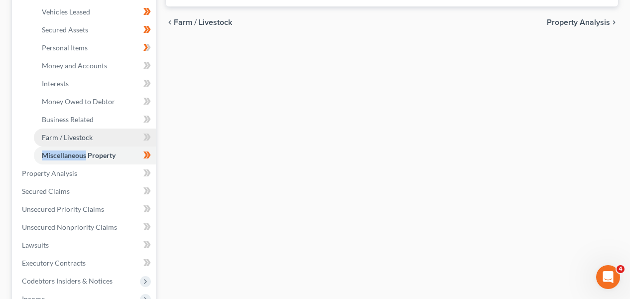
click at [148, 129] on link "Farm / Livestock" at bounding box center [95, 137] width 122 height 18
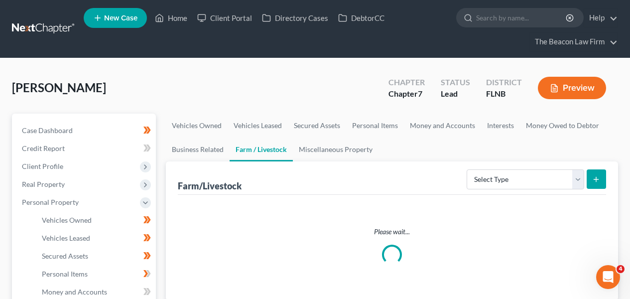
scroll to position [289, 0]
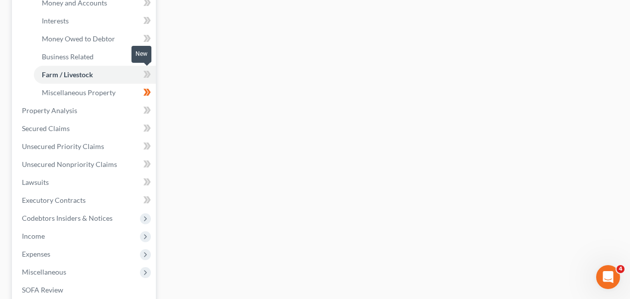
click at [143, 77] on icon at bounding box center [146, 74] width 7 height 12
click at [147, 55] on icon at bounding box center [146, 56] width 7 height 12
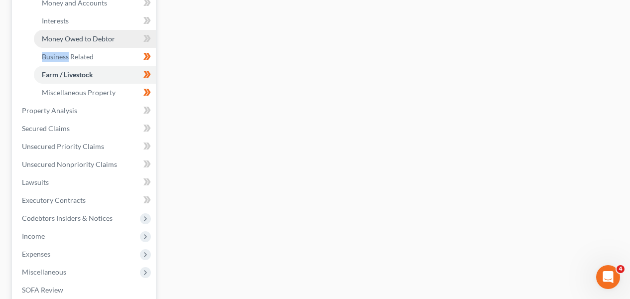
click at [120, 35] on link "Money Owed to Debtor" at bounding box center [95, 39] width 122 height 18
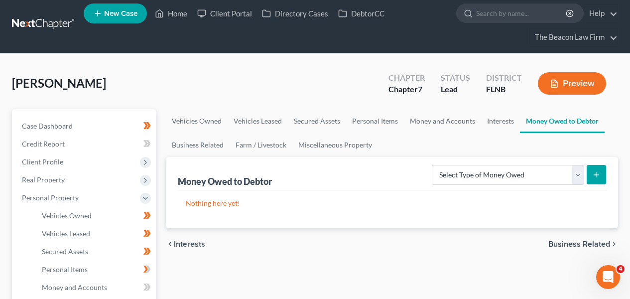
scroll to position [163, 0]
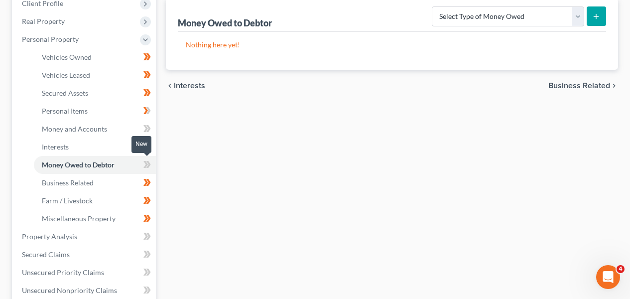
click at [152, 160] on span at bounding box center [146, 165] width 17 height 15
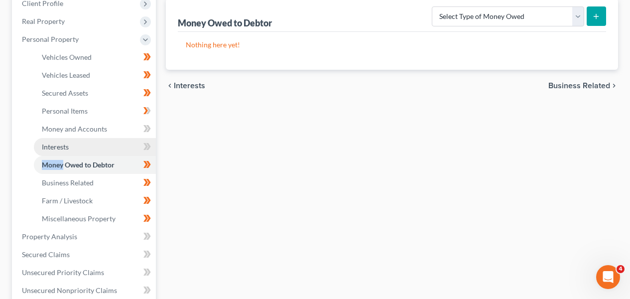
click at [120, 143] on link "Interests" at bounding box center [95, 147] width 122 height 18
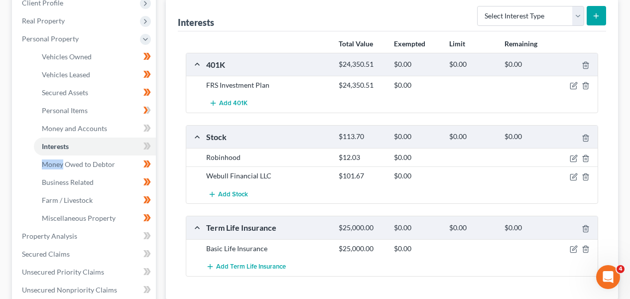
scroll to position [164, 0]
click at [574, 245] on icon "button" at bounding box center [574, 248] width 8 height 8
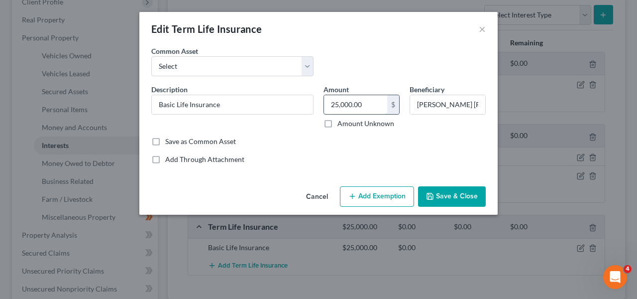
click at [368, 107] on input "25,000.00" at bounding box center [355, 104] width 63 height 19
click at [287, 106] on input "Basic Life Insurance" at bounding box center [232, 104] width 161 height 19
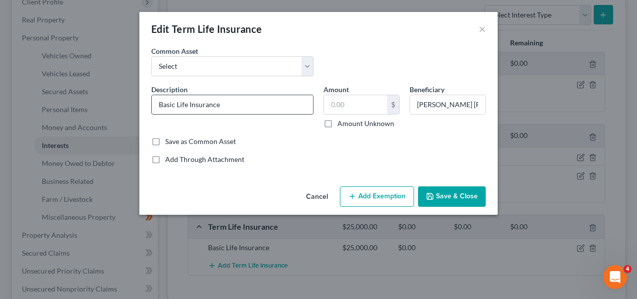
click at [287, 106] on input "Basic Life Insurance" at bounding box center [232, 104] width 161 height 19
type input "Term Life Insurance Policy through work; Death Benefit Unknown"
click at [437, 199] on button "Save & Close" at bounding box center [452, 196] width 68 height 21
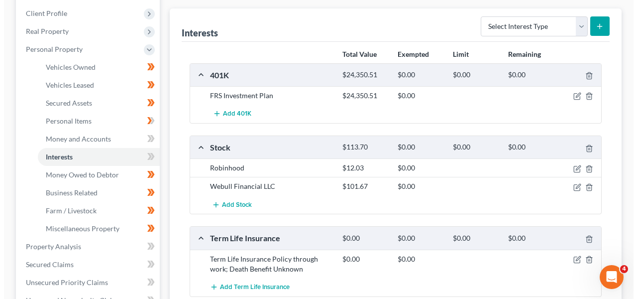
scroll to position [143, 0]
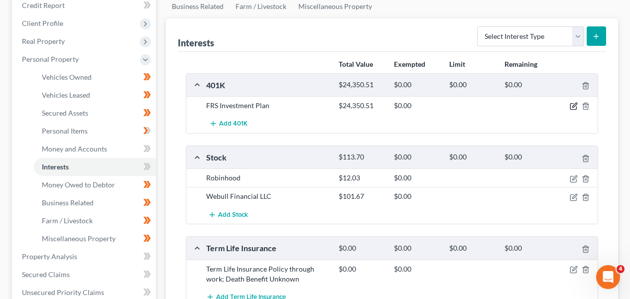
click at [575, 105] on icon "button" at bounding box center [574, 106] width 8 height 8
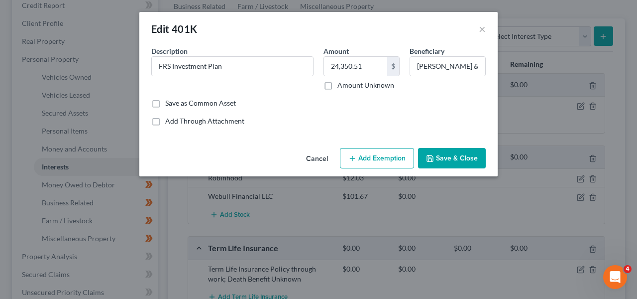
click at [367, 158] on button "Add Exemption" at bounding box center [377, 158] width 74 height 21
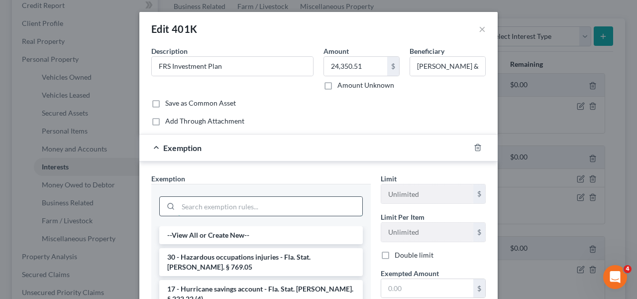
click at [275, 197] on input "search" at bounding box center [270, 206] width 184 height 19
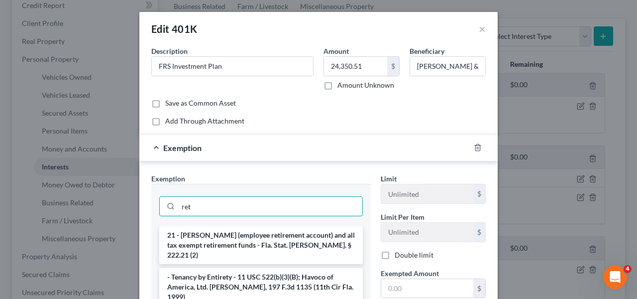
type input "ret"
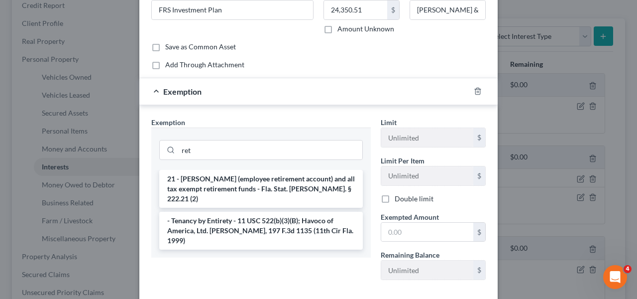
scroll to position [63, 0]
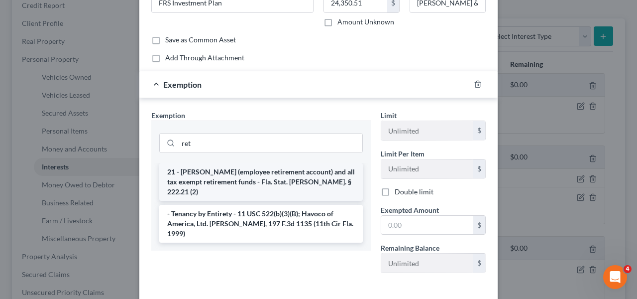
click at [250, 171] on li "21 - [PERSON_NAME] (employee retirement account) and all tax exempt retirement …" at bounding box center [261, 182] width 204 height 38
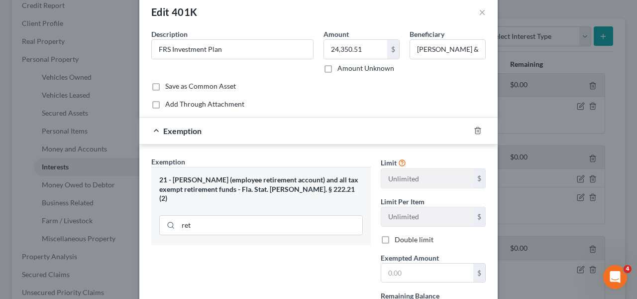
scroll to position [0, 0]
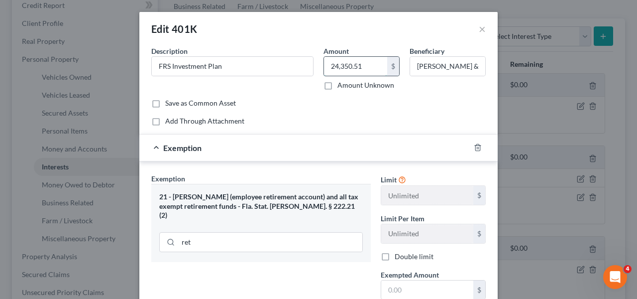
click at [366, 58] on input "24,350.51" at bounding box center [355, 66] width 63 height 19
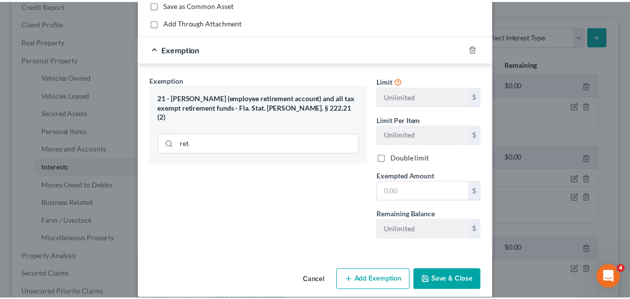
scroll to position [100, 0]
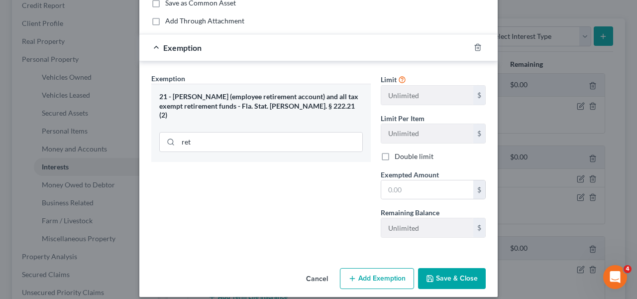
click at [410, 203] on div "Limit Unlimited $ Limit Per Item Unlimited $ Double limit Exempted Amount * $ R…" at bounding box center [433, 159] width 115 height 172
click at [411, 199] on div "$" at bounding box center [433, 190] width 105 height 20
click at [411, 195] on input "text" at bounding box center [427, 189] width 92 height 19
paste input "24,350.51"
type input "24,350.51"
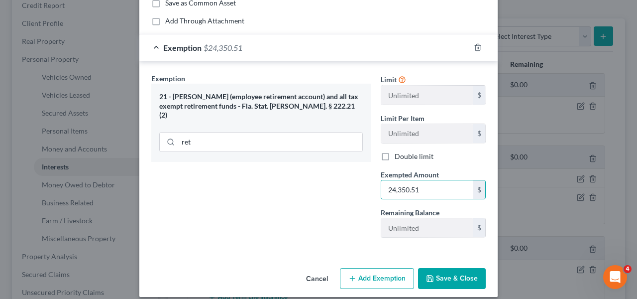
click at [443, 267] on div "Cancel Add Exemption Save & Close" at bounding box center [318, 280] width 359 height 33
click at [443, 274] on button "Save & Close" at bounding box center [452, 278] width 68 height 21
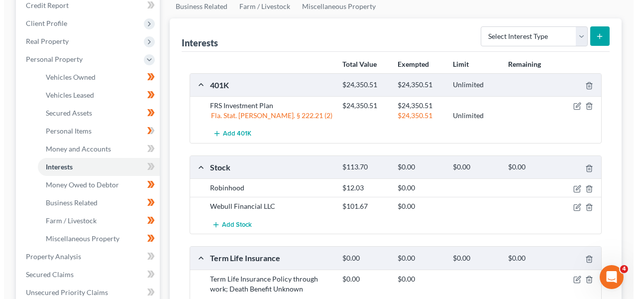
scroll to position [209, 0]
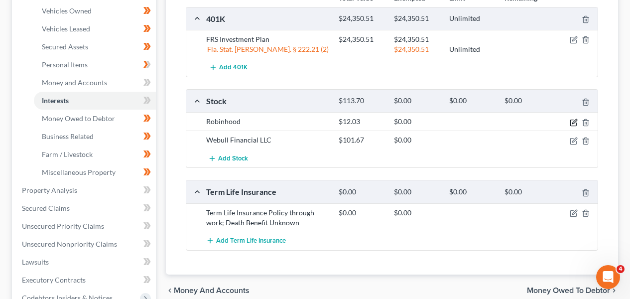
click at [570, 124] on icon "button" at bounding box center [573, 123] width 6 height 6
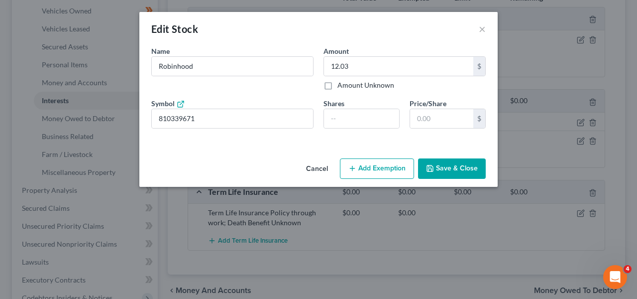
click at [387, 173] on button "Add Exemption" at bounding box center [377, 168] width 74 height 21
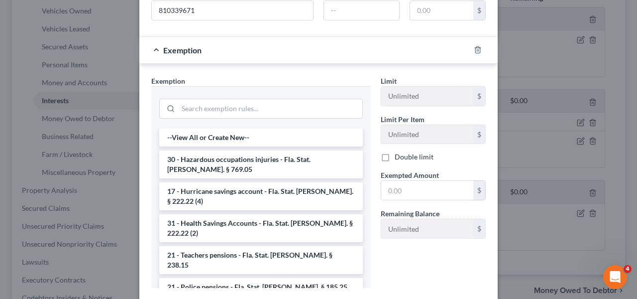
scroll to position [130, 0]
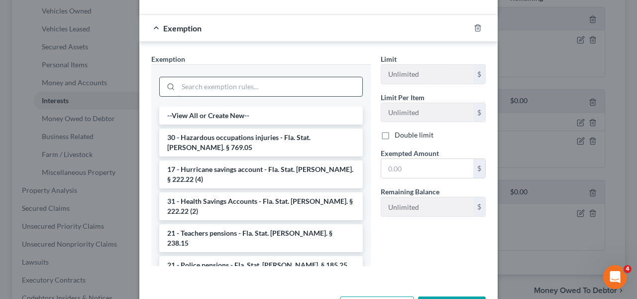
click at [242, 80] on input "search" at bounding box center [270, 86] width 184 height 19
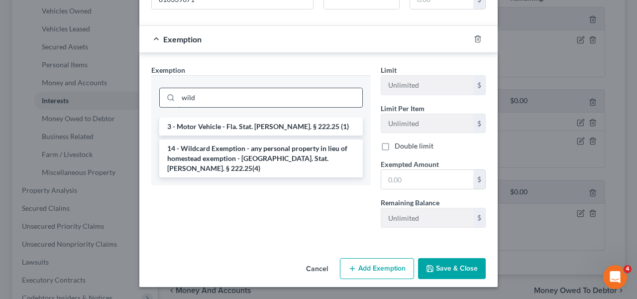
scroll to position [119, 0]
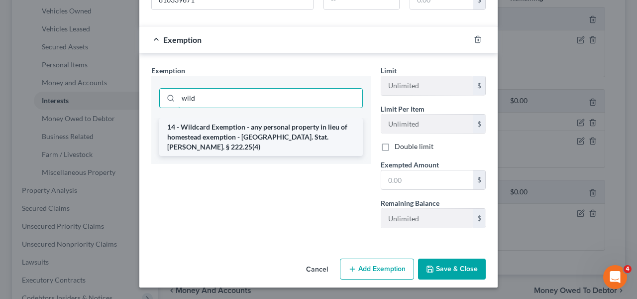
type input "wild"
click at [251, 122] on li "14 - Wildcard Exemption - any personal property in lieu of homestead exemption …" at bounding box center [261, 137] width 204 height 38
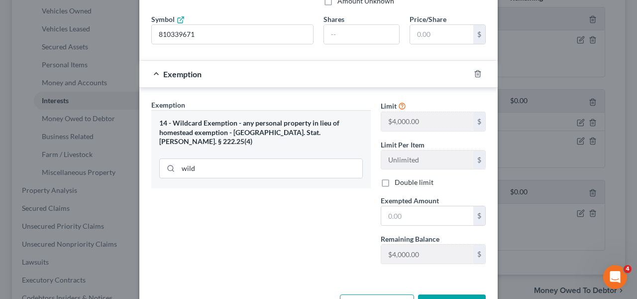
scroll to position [22, 0]
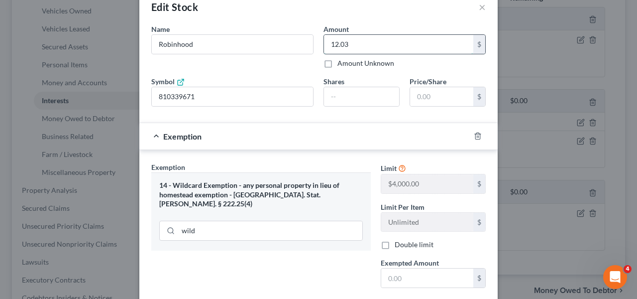
click at [366, 39] on input "12.03" at bounding box center [398, 44] width 149 height 19
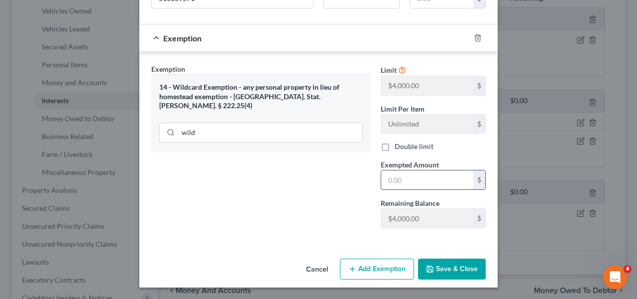
click at [410, 171] on input "text" at bounding box center [427, 179] width 92 height 19
paste input "12.03"
type input "12.03"
click at [421, 269] on button "Save & Close" at bounding box center [452, 268] width 68 height 21
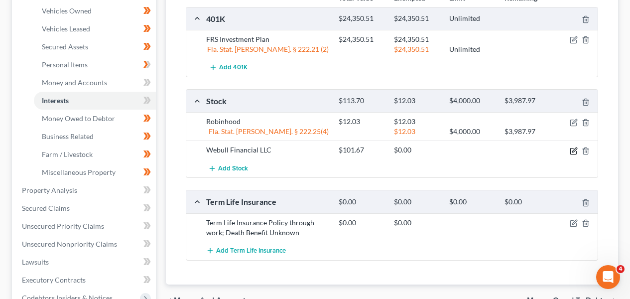
click at [570, 151] on icon "button" at bounding box center [574, 151] width 8 height 8
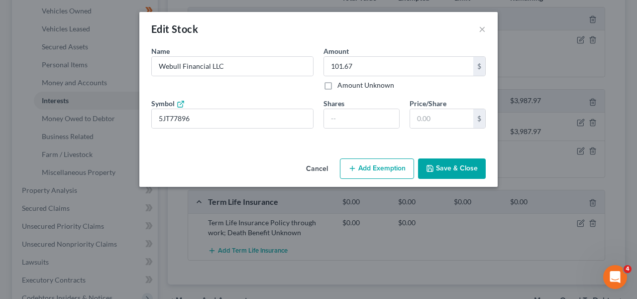
click at [403, 169] on button "Add Exemption" at bounding box center [377, 168] width 74 height 21
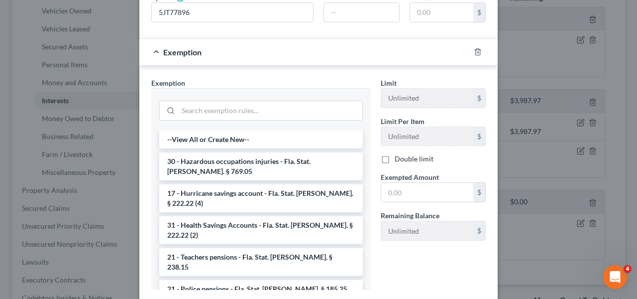
scroll to position [108, 0]
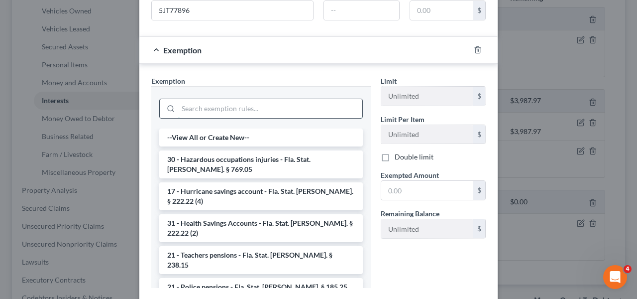
click at [242, 109] on input "search" at bounding box center [270, 108] width 184 height 19
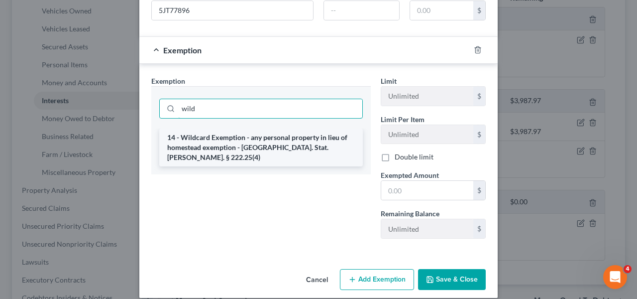
type input "wild"
click at [249, 150] on li "14 - Wildcard Exemption - any personal property in lieu of homestead exemption …" at bounding box center [261, 147] width 204 height 38
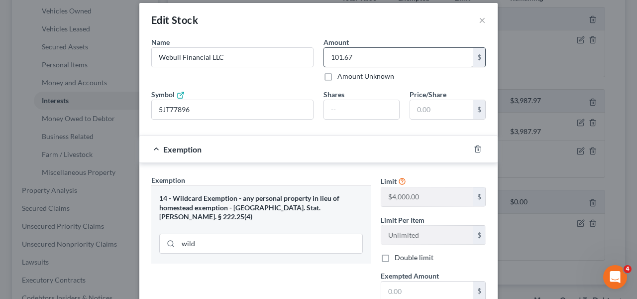
scroll to position [8, 0]
click at [367, 64] on input "101.67" at bounding box center [398, 57] width 149 height 19
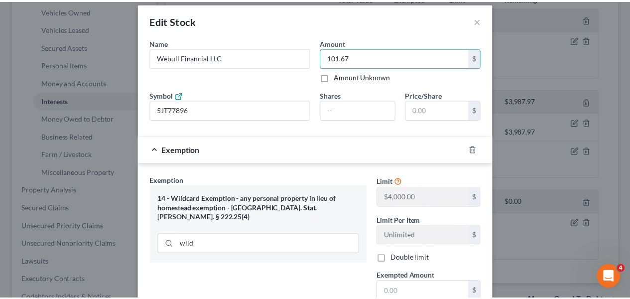
scroll to position [120, 0]
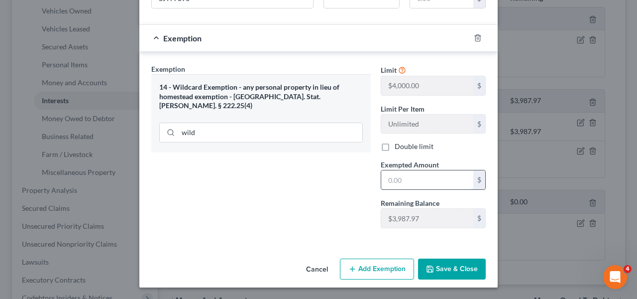
click at [394, 182] on input "text" at bounding box center [427, 179] width 92 height 19
paste input "101.67"
type input "101.67"
drag, startPoint x: 435, startPoint y: 272, endPoint x: 443, endPoint y: 262, distance: 12.8
click at [435, 272] on button "Save & Close" at bounding box center [452, 268] width 68 height 21
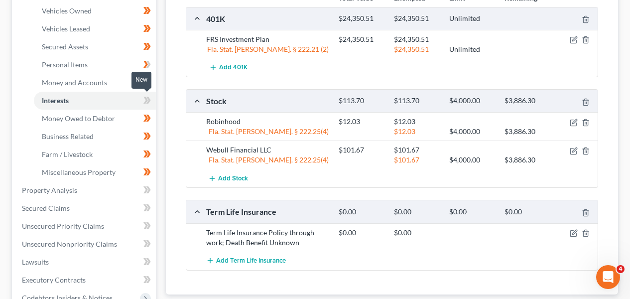
click at [144, 97] on icon at bounding box center [145, 100] width 4 height 7
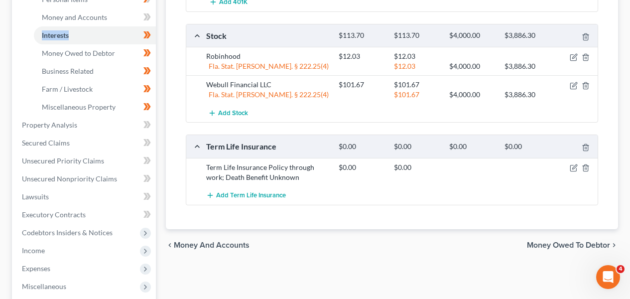
scroll to position [291, 0]
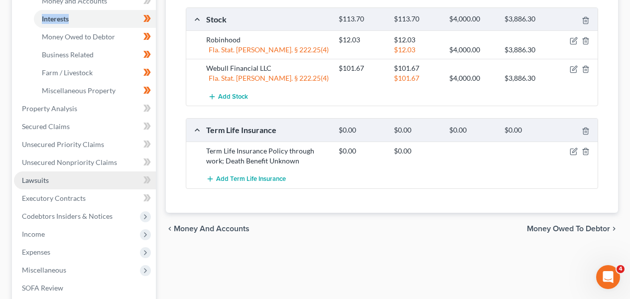
click at [96, 180] on link "Lawsuits" at bounding box center [85, 180] width 142 height 18
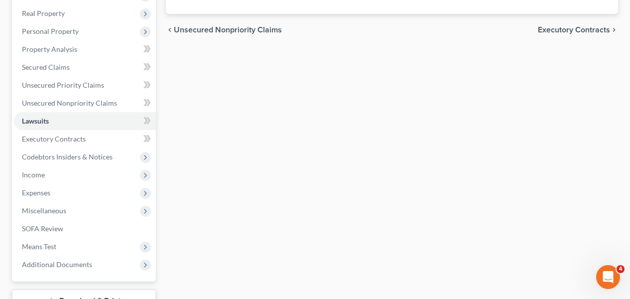
scroll to position [187, 0]
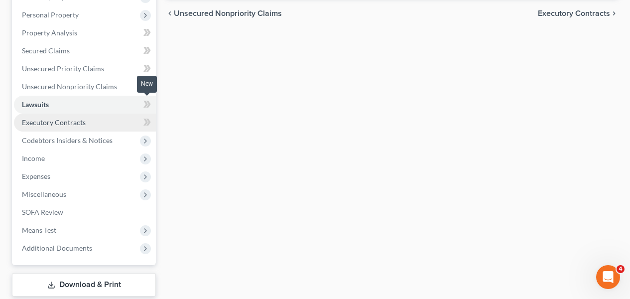
click at [151, 104] on span at bounding box center [146, 105] width 17 height 15
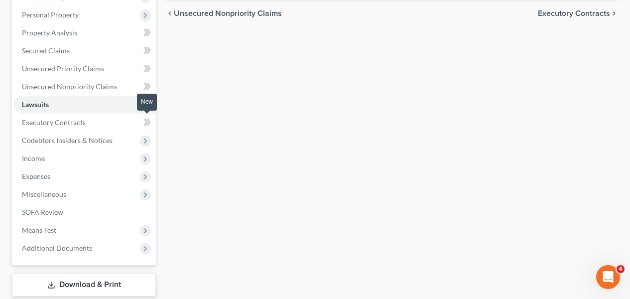
click at [150, 118] on icon at bounding box center [146, 122] width 7 height 12
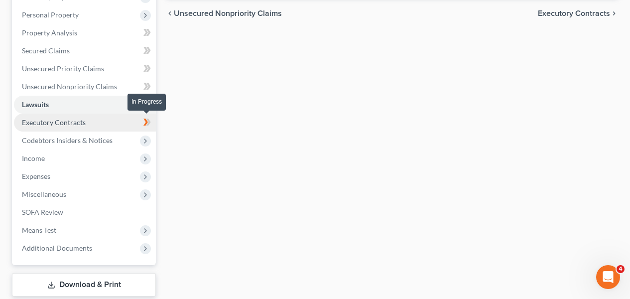
click at [150, 118] on icon at bounding box center [146, 122] width 7 height 12
click at [123, 120] on link "Executory Contracts" at bounding box center [85, 123] width 142 height 18
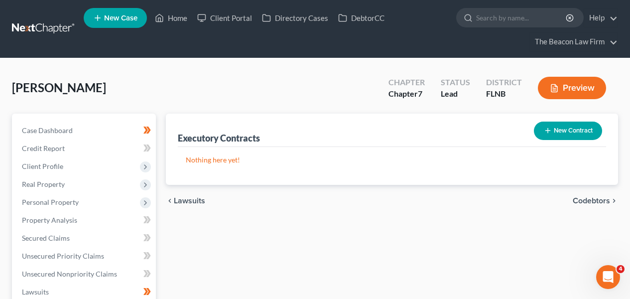
scroll to position [247, 0]
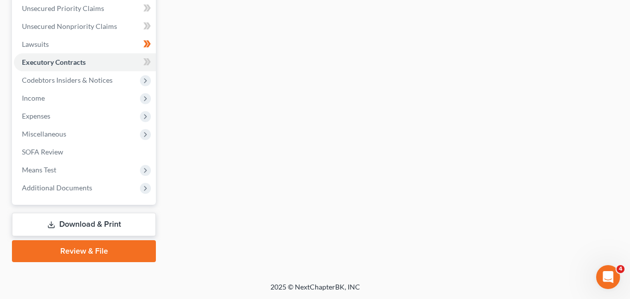
click at [139, 62] on span at bounding box center [146, 63] width 17 height 15
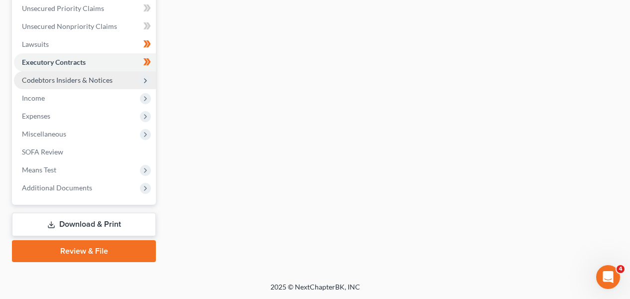
click at [97, 87] on span "Codebtors Insiders & Notices" at bounding box center [85, 80] width 142 height 18
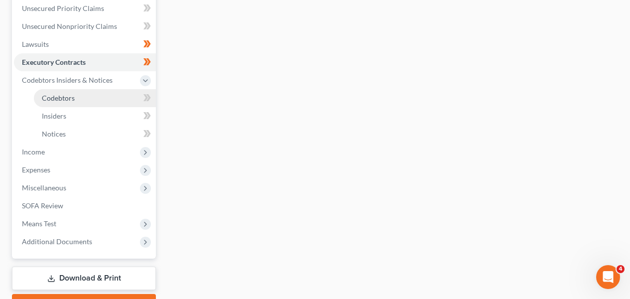
click at [96, 101] on link "Codebtors" at bounding box center [95, 98] width 122 height 18
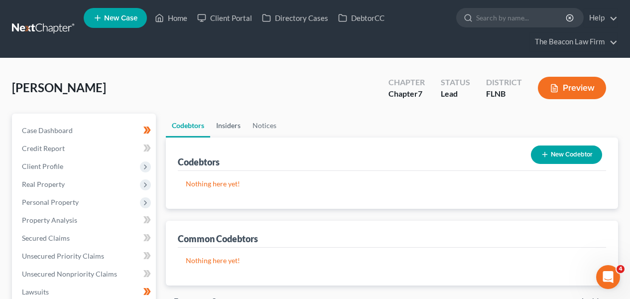
click at [224, 123] on link "Insiders" at bounding box center [228, 126] width 36 height 24
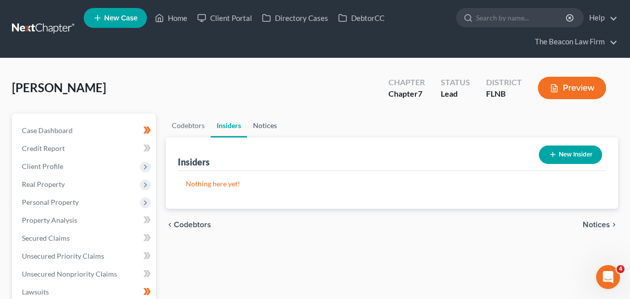
click at [251, 126] on link "Notices" at bounding box center [265, 126] width 36 height 24
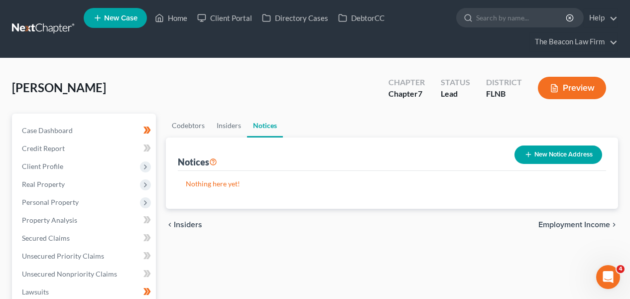
scroll to position [289, 0]
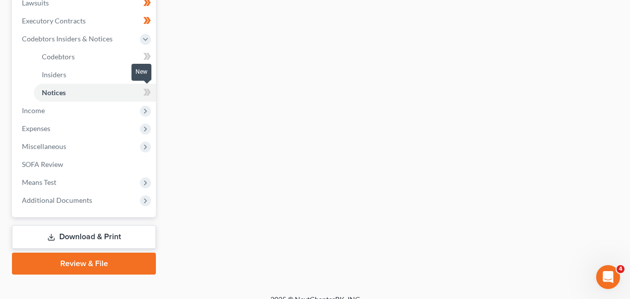
click at [142, 94] on span at bounding box center [146, 93] width 17 height 15
click at [147, 77] on body "Home New Case Client Portal Directory Cases DebtorCC The Beacon Law Firm [EMAIL…" at bounding box center [315, 11] width 630 height 601
click at [146, 72] on icon at bounding box center [145, 74] width 4 height 7
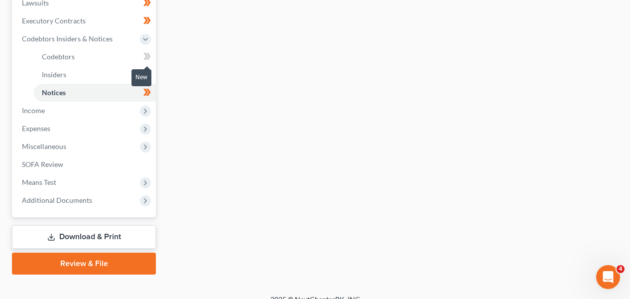
click at [146, 60] on icon at bounding box center [146, 56] width 7 height 12
click at [112, 110] on span "Income" at bounding box center [85, 111] width 142 height 18
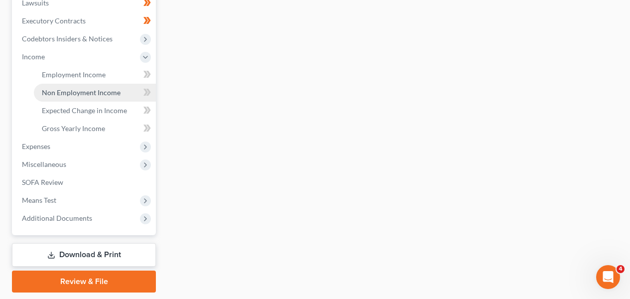
click at [114, 96] on span "Non Employment Income" at bounding box center [81, 92] width 79 height 8
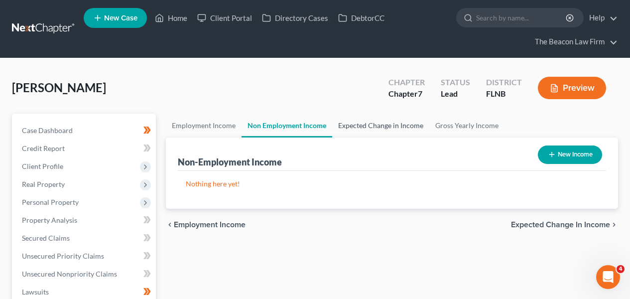
click at [351, 123] on link "Expected Change in Income" at bounding box center [380, 126] width 97 height 24
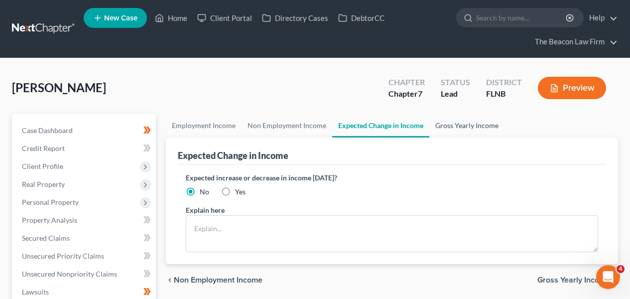
click at [490, 121] on link "Gross Yearly Income" at bounding box center [466, 126] width 75 height 24
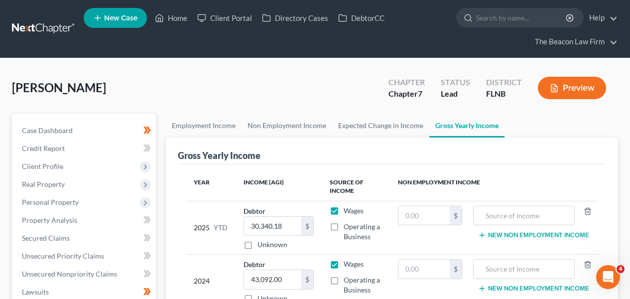
scroll to position [289, 0]
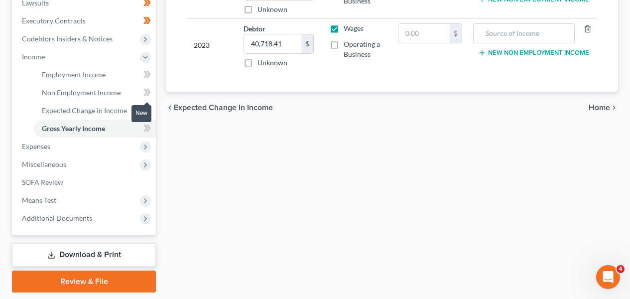
click at [146, 97] on icon at bounding box center [146, 92] width 7 height 12
click at [146, 107] on icon at bounding box center [146, 110] width 7 height 12
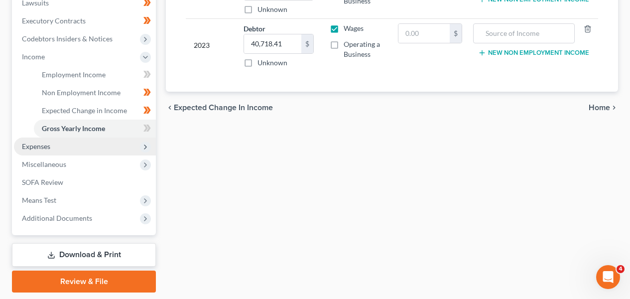
click at [102, 147] on span "Expenses" at bounding box center [85, 146] width 142 height 18
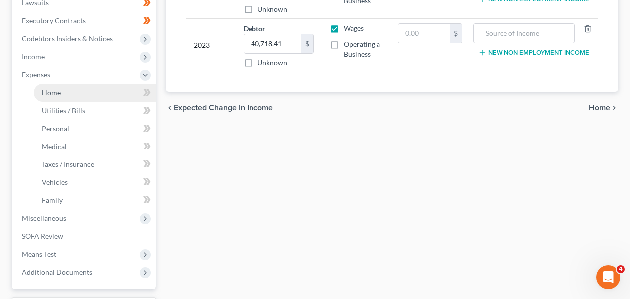
click at [107, 96] on link "Home" at bounding box center [95, 93] width 122 height 18
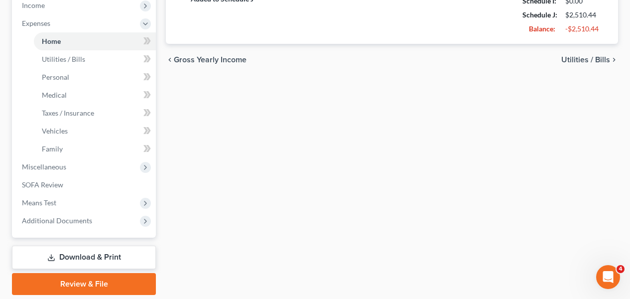
scroll to position [373, 0]
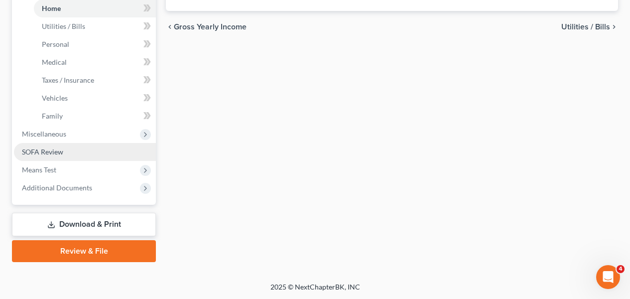
click at [102, 143] on link "SOFA Review" at bounding box center [85, 152] width 142 height 18
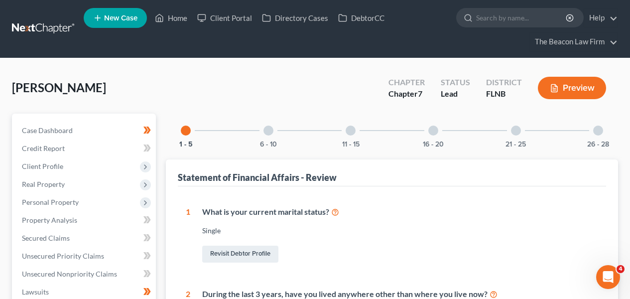
scroll to position [289, 0]
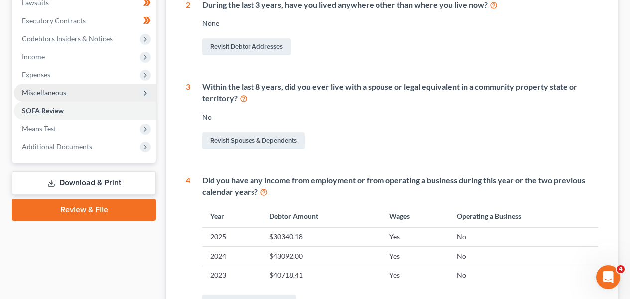
click at [68, 87] on span "Miscellaneous" at bounding box center [85, 93] width 142 height 18
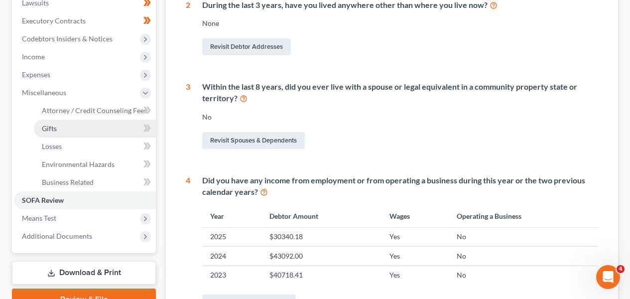
click at [63, 132] on link "Gifts" at bounding box center [95, 129] width 122 height 18
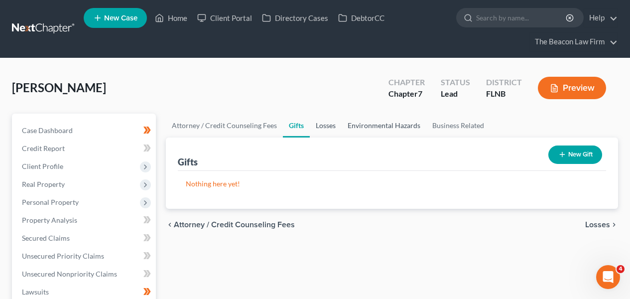
drag, startPoint x: 312, startPoint y: 121, endPoint x: 343, endPoint y: 123, distance: 30.5
click at [312, 121] on link "Losses" at bounding box center [326, 126] width 32 height 24
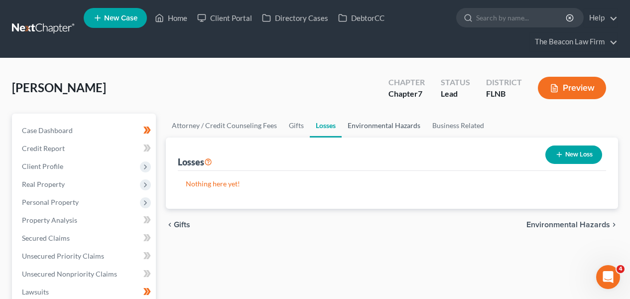
click at [375, 124] on link "Environmental Hazards" at bounding box center [384, 126] width 85 height 24
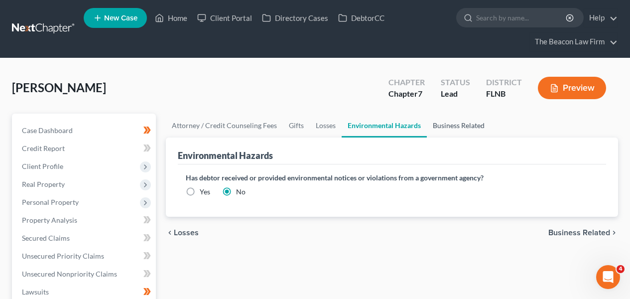
click at [442, 123] on link "Business Related" at bounding box center [459, 126] width 64 height 24
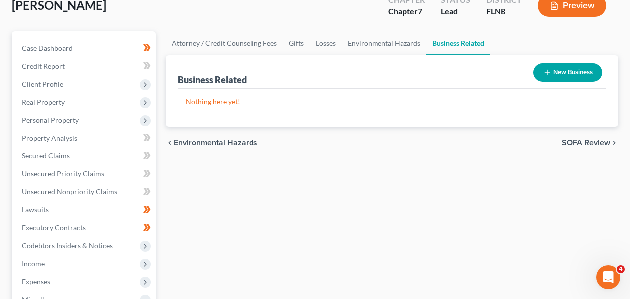
scroll to position [289, 0]
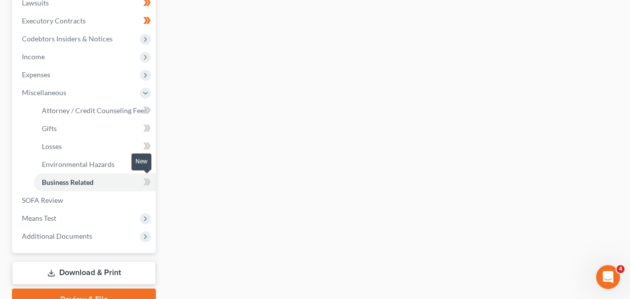
click at [151, 185] on span at bounding box center [146, 183] width 17 height 15
click at [145, 161] on icon at bounding box center [145, 163] width 4 height 7
drag, startPoint x: 145, startPoint y: 161, endPoint x: 149, endPoint y: 144, distance: 17.3
click at [145, 161] on icon at bounding box center [145, 163] width 4 height 7
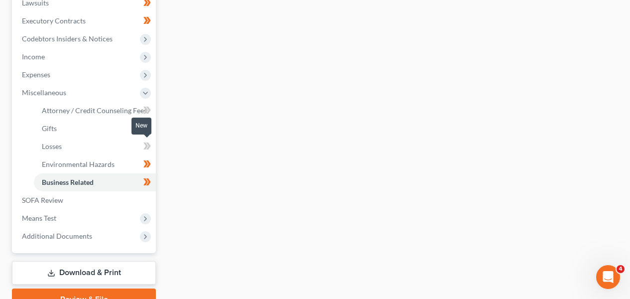
click at [149, 144] on icon at bounding box center [148, 145] width 4 height 7
click at [145, 128] on icon at bounding box center [145, 127] width 4 height 7
click at [117, 112] on span "Attorney / Credit Counseling Fees" at bounding box center [94, 110] width 105 height 8
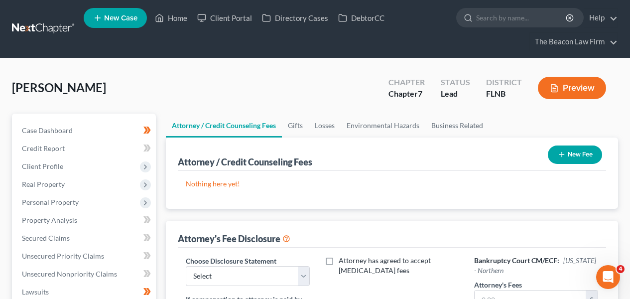
click at [595, 154] on button "New Fee" at bounding box center [575, 154] width 54 height 18
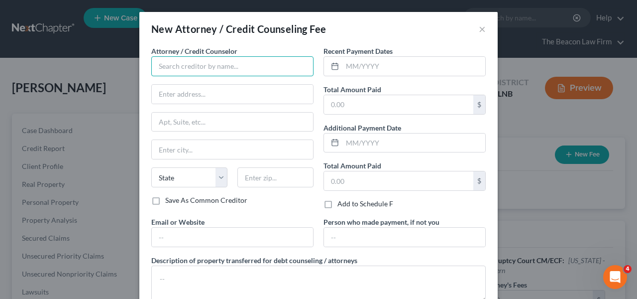
click at [234, 65] on input "text" at bounding box center [232, 66] width 162 height 20
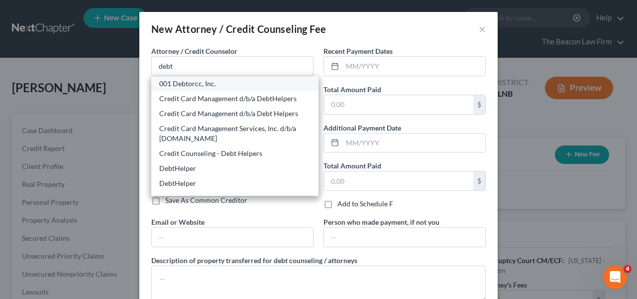
click at [234, 87] on div "001 Debtorcc, Inc." at bounding box center [234, 84] width 151 height 10
type input "001 Debtorcc, Inc."
type input "[STREET_ADDRESS]"
type input "[GEOGRAPHIC_DATA]"
select select "33"
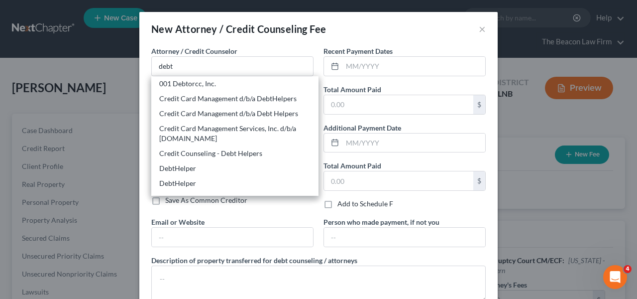
type input "07306"
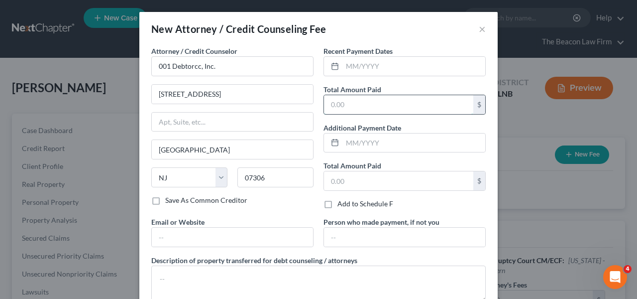
click at [366, 103] on input "text" at bounding box center [398, 104] width 149 height 19
type input "19.95"
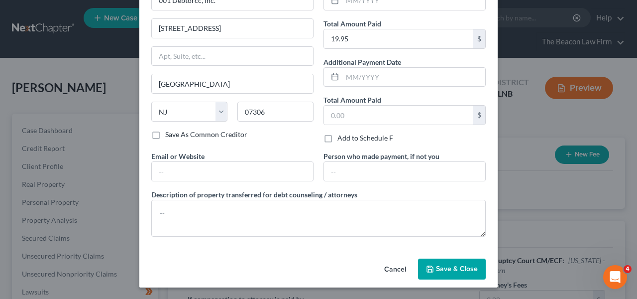
click at [467, 266] on button "Save & Close" at bounding box center [452, 268] width 68 height 21
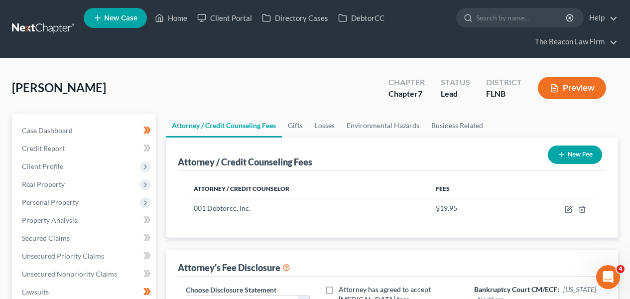
click at [556, 160] on button "New Fee" at bounding box center [575, 154] width 54 height 18
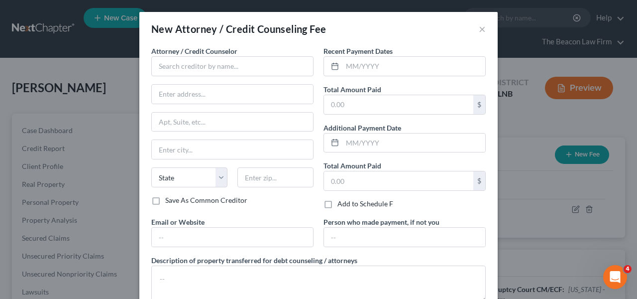
click at [207, 82] on div "Attorney / Credit Counselor * State [US_STATE] AK AR AZ CA CO [GEOGRAPHIC_DATA]…" at bounding box center [232, 120] width 162 height 149
click at [208, 73] on input "text" at bounding box center [232, 66] width 162 height 20
click at [208, 66] on input "text" at bounding box center [232, 66] width 162 height 20
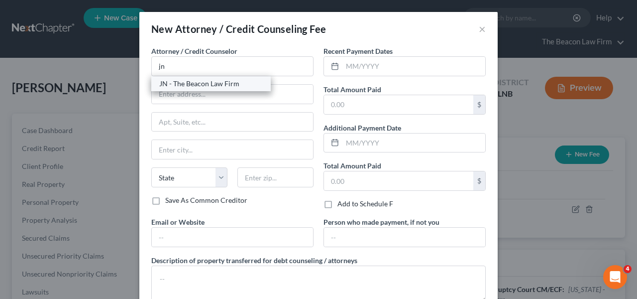
click at [221, 83] on div "JN - The Beacon Law Firm" at bounding box center [211, 84] width 104 height 10
type input "JN - The Beacon Law Firm"
type input "[STREET_ADDRESS][PERSON_NAME]"
type input "Ocoee"
select select "9"
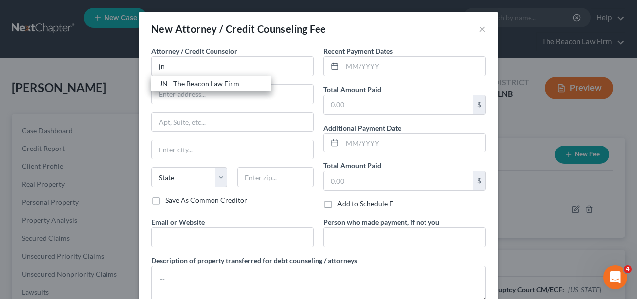
type input "34761"
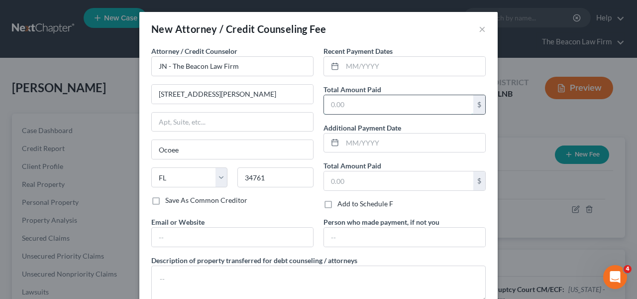
click at [388, 105] on input "text" at bounding box center [398, 104] width 149 height 19
type input "1,800"
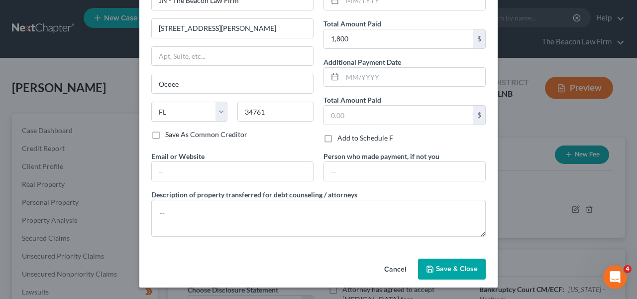
click at [461, 258] on button "Save & Close" at bounding box center [452, 268] width 68 height 21
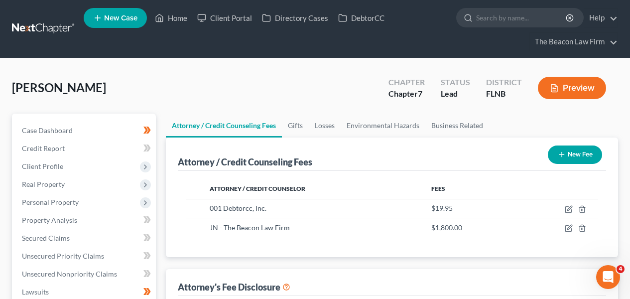
scroll to position [223, 0]
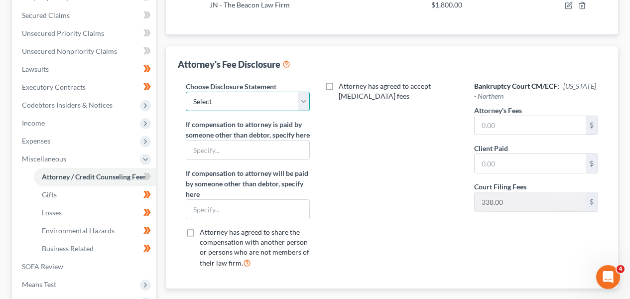
click at [273, 92] on select "Select WDPa - [PERSON_NAME] [GEOGRAPHIC_DATA] Eastern [DATE] - [PERSON_NAME] (C…" at bounding box center [248, 102] width 124 height 20
select select "28"
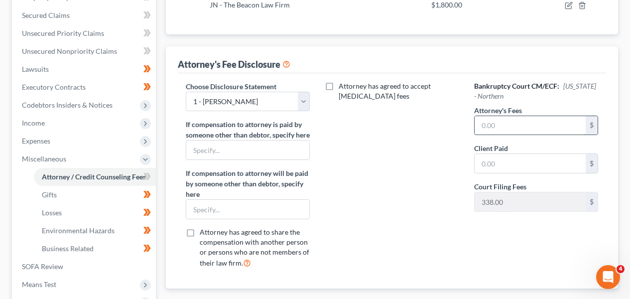
click at [504, 133] on input "text" at bounding box center [530, 125] width 111 height 19
type input "1,800"
type input "8"
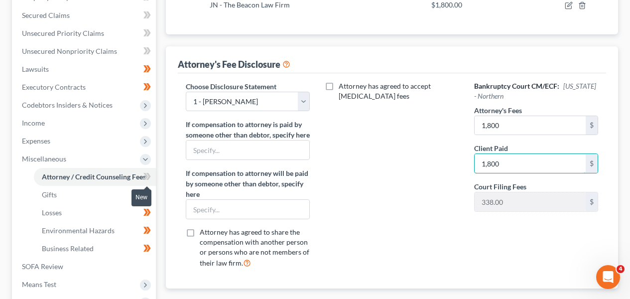
type input "1,800"
click at [147, 176] on icon at bounding box center [146, 176] width 7 height 12
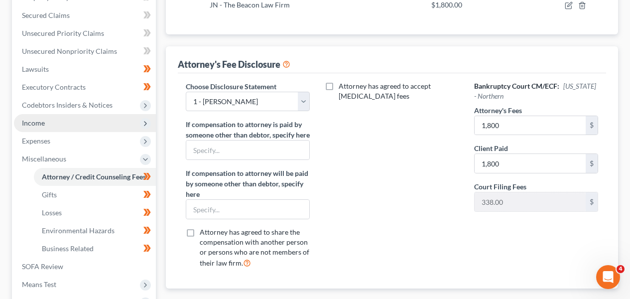
click at [97, 121] on span "Income" at bounding box center [85, 123] width 142 height 18
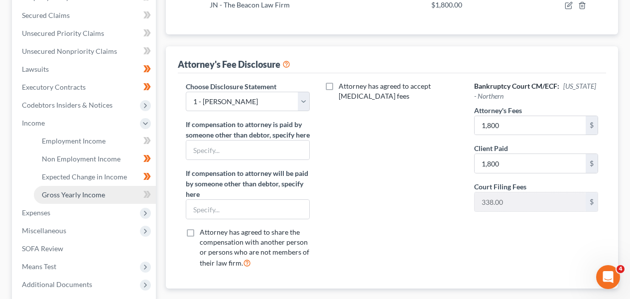
click at [97, 187] on link "Gross Yearly Income" at bounding box center [95, 195] width 122 height 18
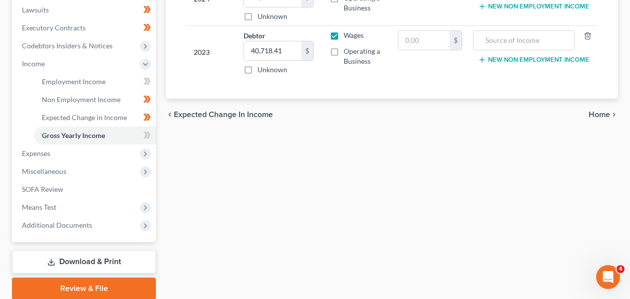
scroll to position [232, 0]
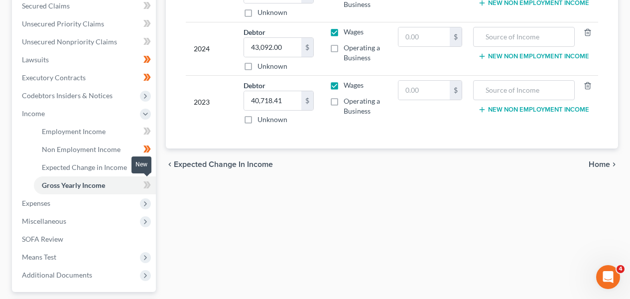
click at [141, 182] on span at bounding box center [146, 186] width 17 height 15
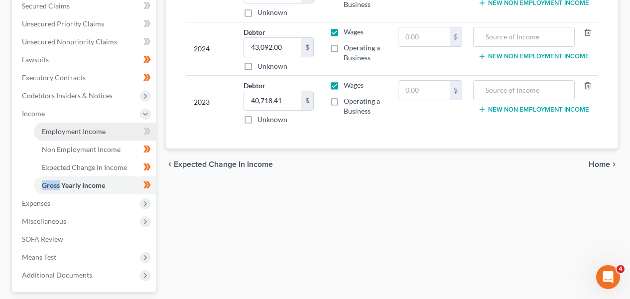
click at [131, 134] on link "Employment Income" at bounding box center [95, 131] width 122 height 18
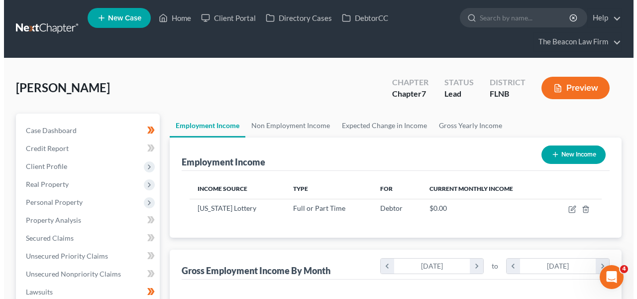
scroll to position [178, 252]
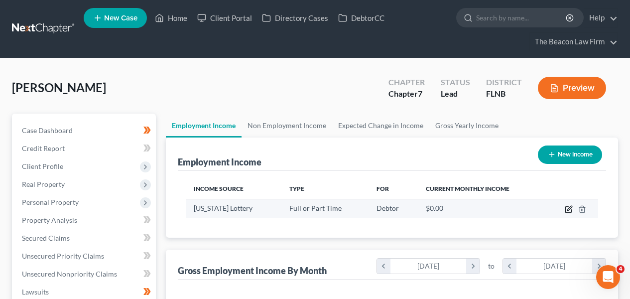
click at [569, 206] on icon "button" at bounding box center [569, 209] width 8 height 8
select select "0"
select select "9"
select select "0"
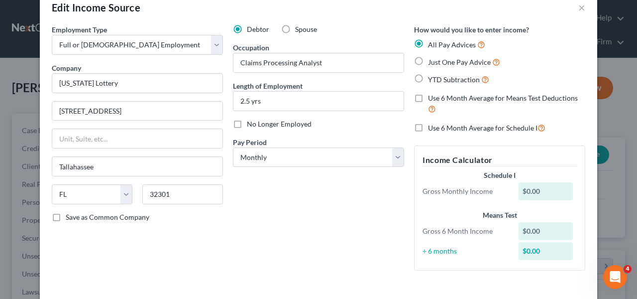
scroll to position [25, 0]
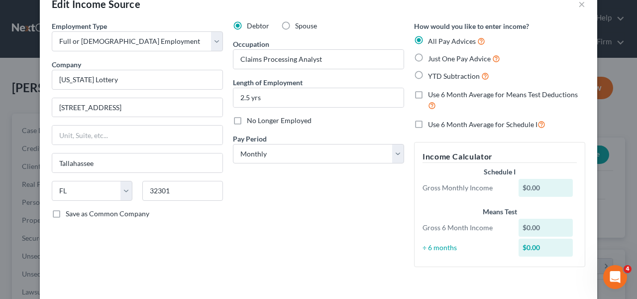
click at [479, 57] on span "Just One Pay Advice" at bounding box center [459, 58] width 63 height 8
click at [439, 57] on input "Just One Pay Advice" at bounding box center [435, 56] width 6 height 6
radio input "true"
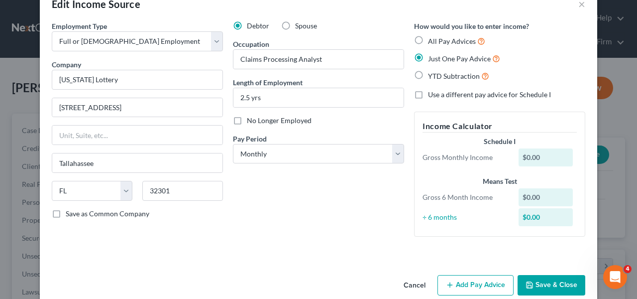
scroll to position [41, 0]
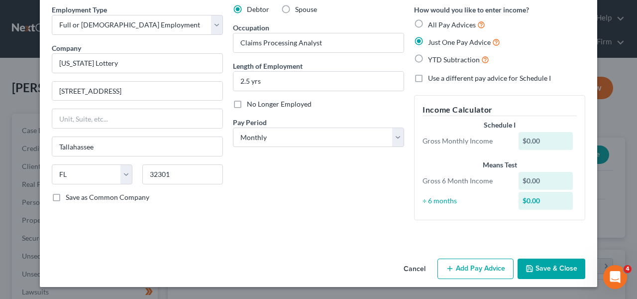
click at [489, 262] on button "Add Pay Advice" at bounding box center [476, 268] width 76 height 21
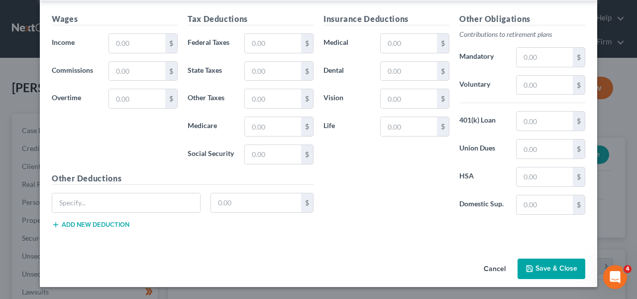
scroll to position [294, 0]
click at [131, 39] on input "text" at bounding box center [137, 43] width 56 height 19
paste input "3,855.02"
type input "3,855.02"
click at [259, 43] on input "text" at bounding box center [273, 43] width 56 height 19
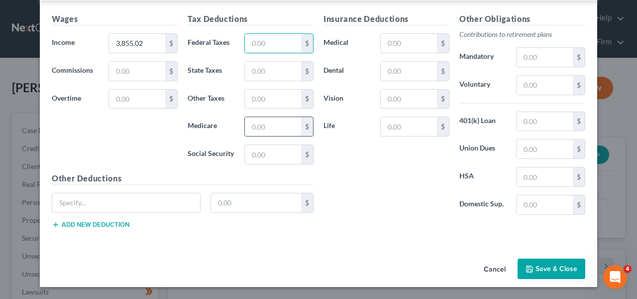
click at [258, 129] on input "text" at bounding box center [273, 126] width 56 height 19
paste input "55.69"
type input "55.69"
click at [261, 152] on input "text" at bounding box center [273, 154] width 56 height 19
paste input "238.13"
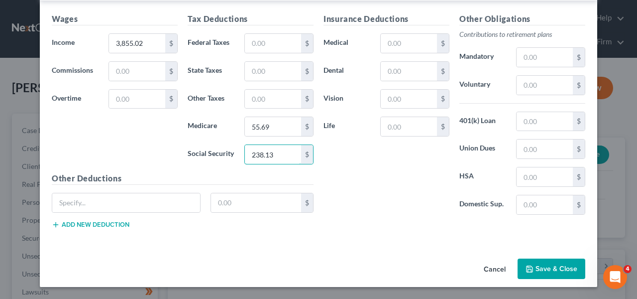
type input "238.13"
click at [273, 44] on input "text" at bounding box center [273, 43] width 56 height 19
paste input "277.14"
type input "277.14"
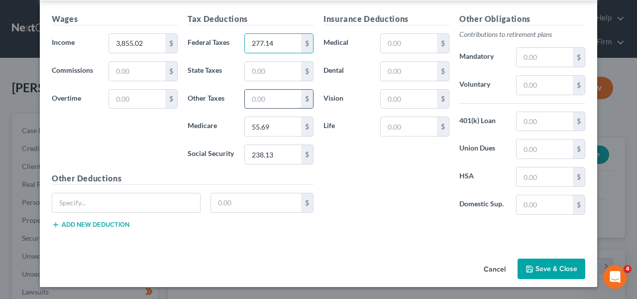
click at [259, 101] on input "text" at bounding box center [273, 99] width 56 height 19
paste input "129.91"
type input "129.91"
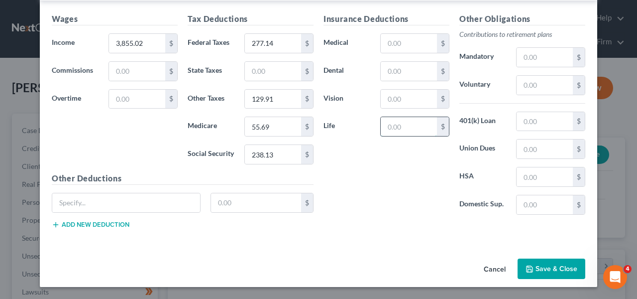
click at [395, 130] on input "text" at bounding box center [409, 126] width 56 height 19
paste input "3.58"
type input "3.58"
click at [165, 198] on input "text" at bounding box center [126, 202] width 148 height 19
paste input "AMERITAS LIFE CORP EMPR DTL SGL"
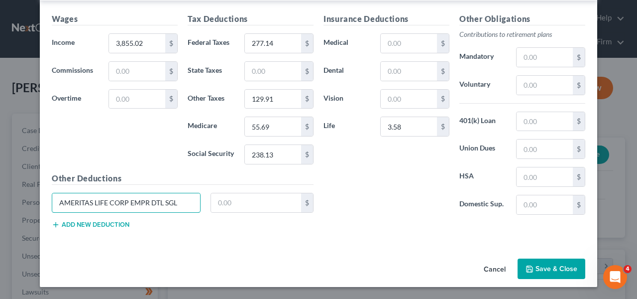
type input "AMERITAS LIFE CORP EMPR DTL SGL"
click at [269, 209] on input "text" at bounding box center [256, 202] width 91 height 19
paste input "42.28"
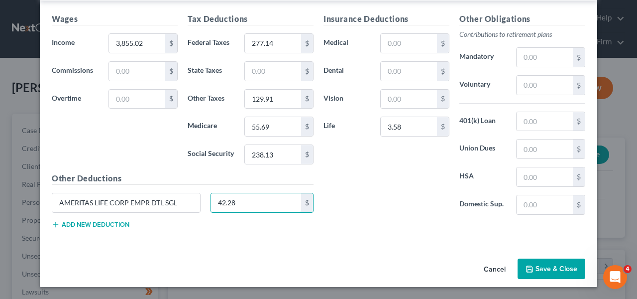
type input "42.28"
click at [129, 223] on div "Other Deductions AMERITAS LIFE CORP EMPR DTL SGL 42.28 $ Add new deduction" at bounding box center [183, 204] width 272 height 64
click at [123, 224] on button "Add new deduction" at bounding box center [91, 225] width 78 height 8
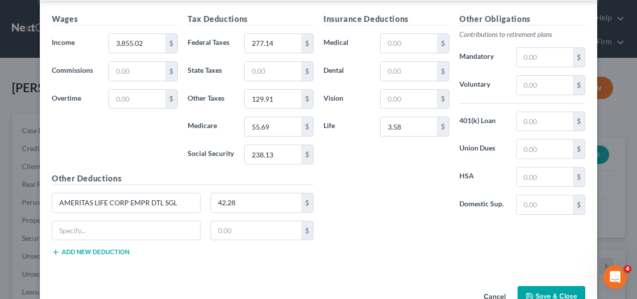
click at [113, 249] on button "Add new deduction" at bounding box center [91, 252] width 78 height 8
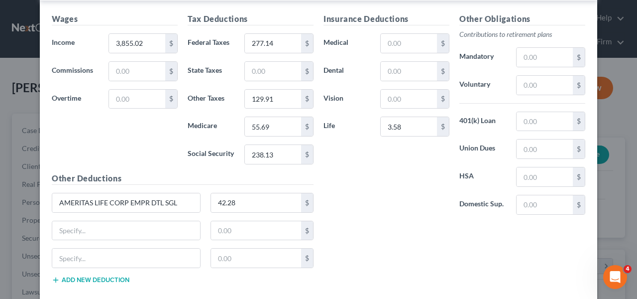
click at [112, 274] on div "$" at bounding box center [183, 262] width 272 height 28
click at [113, 280] on button "Add new deduction" at bounding box center [91, 280] width 78 height 8
click at [131, 247] on div "$" at bounding box center [183, 235] width 272 height 28
click at [136, 232] on input "text" at bounding box center [126, 230] width 148 height 19
click at [137, 231] on input "text" at bounding box center [126, 230] width 148 height 19
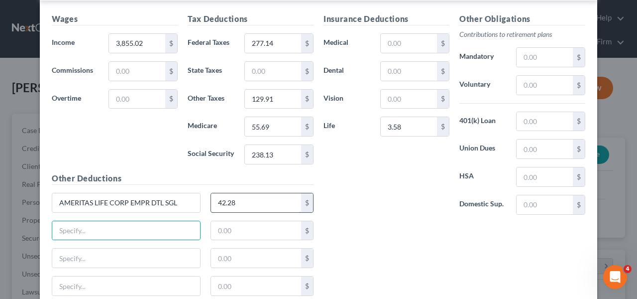
click at [264, 205] on input "42.28" at bounding box center [256, 202] width 91 height 19
click at [162, 206] on input "AMERITAS LIFE CORP EMPR DTL SGL" at bounding box center [126, 202] width 148 height 19
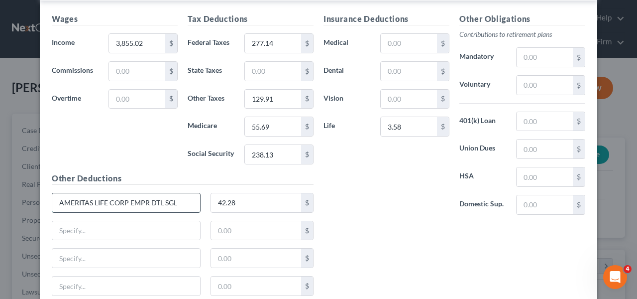
click at [162, 206] on input "AMERITAS LIFE CORP EMPR DTL SGL" at bounding box center [126, 202] width 148 height 19
drag, startPoint x: 629, startPoint y: 168, endPoint x: 635, endPoint y: 156, distance: 12.7
click at [635, 156] on div "Edit Income Source × Employment Type * Select Full or [DEMOGRAPHIC_DATA] Employ…" at bounding box center [318, 149] width 637 height 299
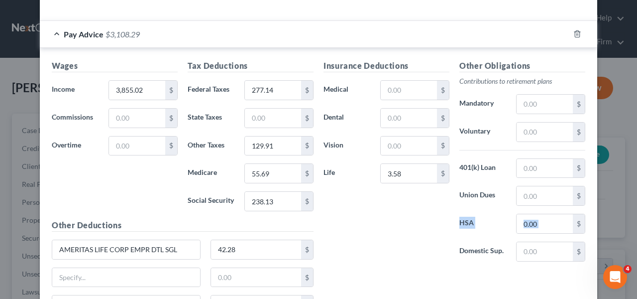
scroll to position [248, 0]
click at [421, 165] on input "3.58" at bounding box center [409, 172] width 56 height 19
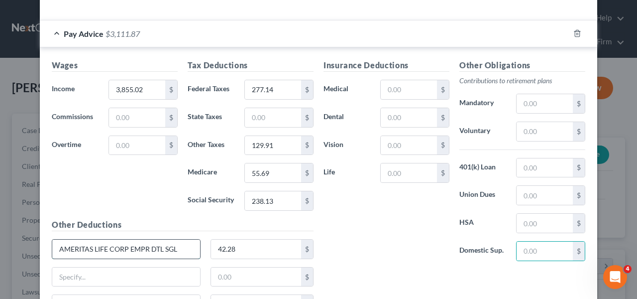
click at [92, 251] on input "AMERITAS LIFE CORP EMPR DTL SGL" at bounding box center [126, 249] width 148 height 19
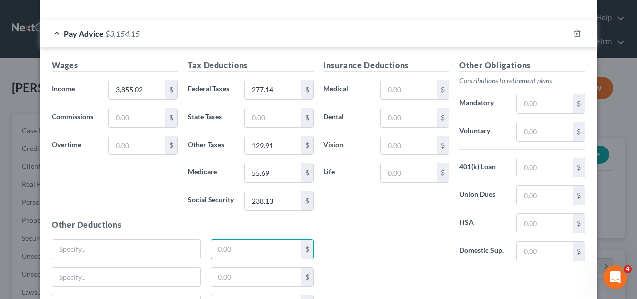
click at [331, 28] on div "Pay Advice $3,154.15" at bounding box center [305, 33] width 530 height 26
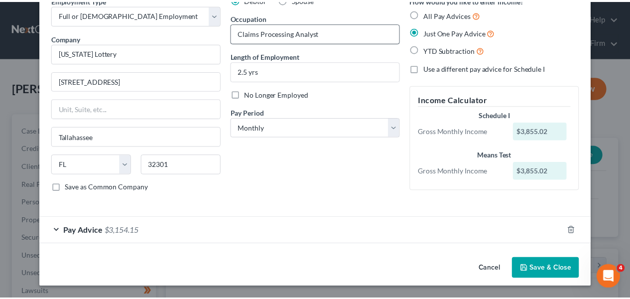
scroll to position [51, 0]
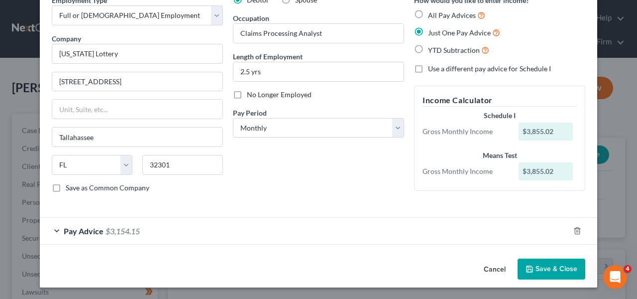
click at [526, 268] on icon "button" at bounding box center [530, 269] width 8 height 8
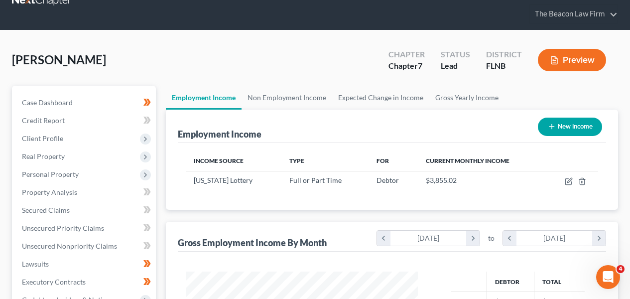
scroll to position [180, 0]
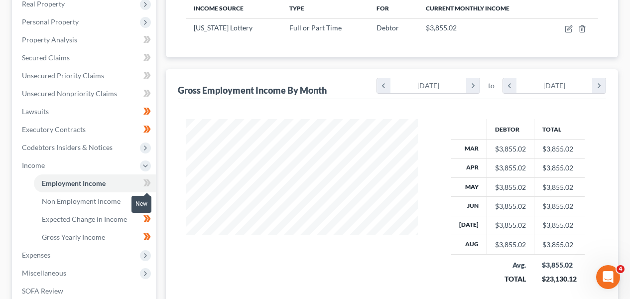
click at [144, 182] on icon at bounding box center [146, 183] width 7 height 12
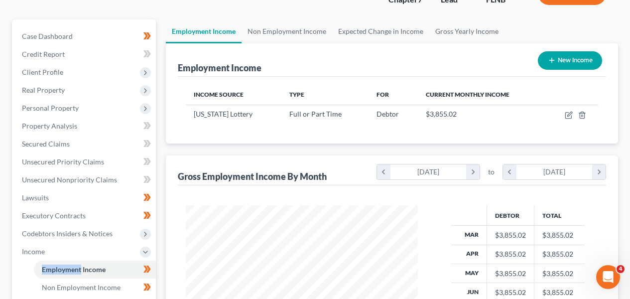
scroll to position [93, 0]
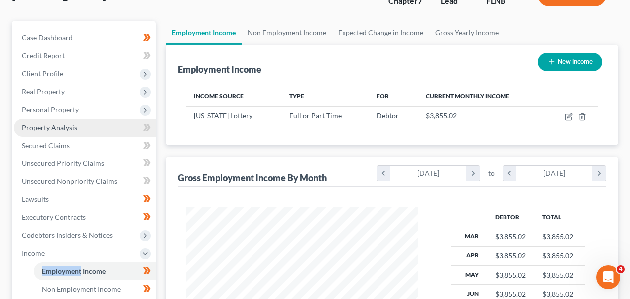
click at [103, 126] on link "Property Analysis" at bounding box center [85, 128] width 142 height 18
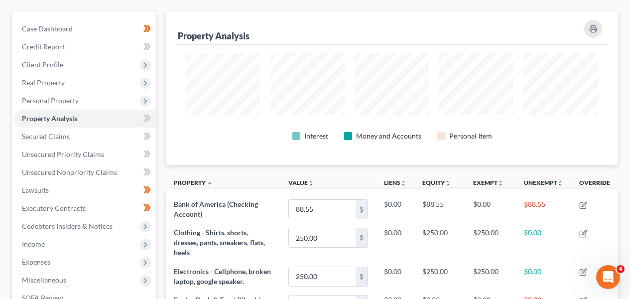
scroll to position [44, 0]
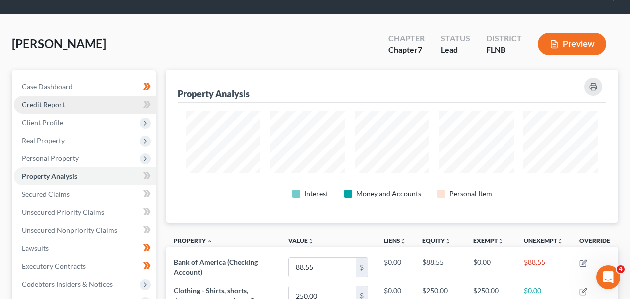
click at [100, 105] on link "Credit Report" at bounding box center [85, 105] width 142 height 18
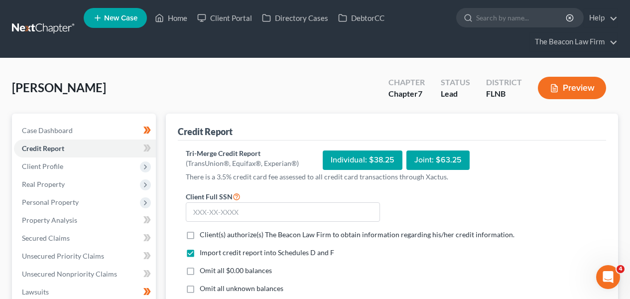
click at [291, 234] on span "Client(s) authorize(s) The Beacon Law Firm to obtain information regarding his/…" at bounding box center [357, 234] width 315 height 8
click at [210, 234] on input "Client(s) authorize(s) The Beacon Law Firm to obtain information regarding his/…" at bounding box center [207, 233] width 6 height 6
checkbox input "true"
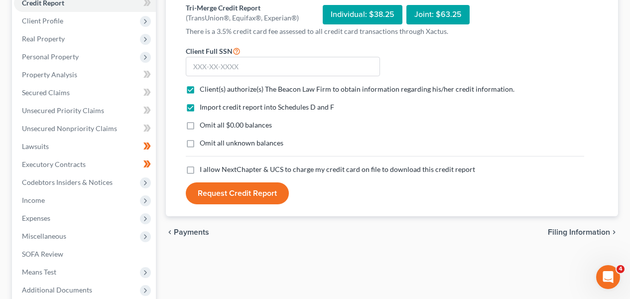
click at [302, 173] on span "I allow NextChapter & UCS to charge my credit card on file to download this cre…" at bounding box center [337, 169] width 275 height 8
click at [210, 171] on input "I allow NextChapter & UCS to charge my credit card on file to download this cre…" at bounding box center [207, 167] width 6 height 6
checkbox input "true"
click at [251, 55] on div "Client Full SSN *" at bounding box center [283, 61] width 204 height 32
click at [249, 62] on input "text" at bounding box center [283, 67] width 194 height 20
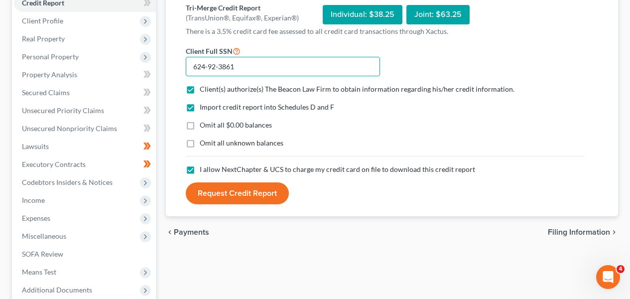
type input "624-92-3861"
click at [252, 194] on button "Request Credit Report" at bounding box center [237, 193] width 103 height 22
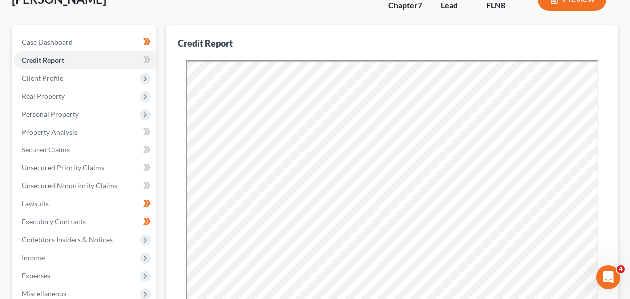
scroll to position [87, 0]
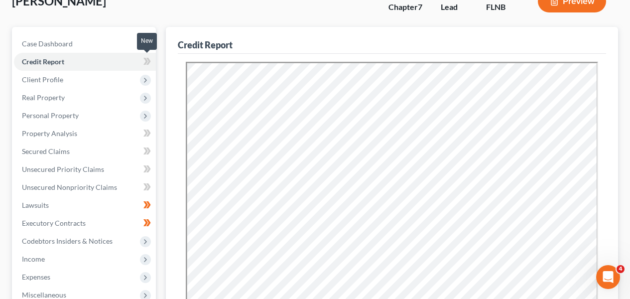
click at [148, 60] on icon at bounding box center [146, 61] width 7 height 12
drag, startPoint x: 148, startPoint y: 60, endPoint x: 126, endPoint y: 90, distance: 37.0
click at [148, 60] on icon at bounding box center [146, 61] width 7 height 12
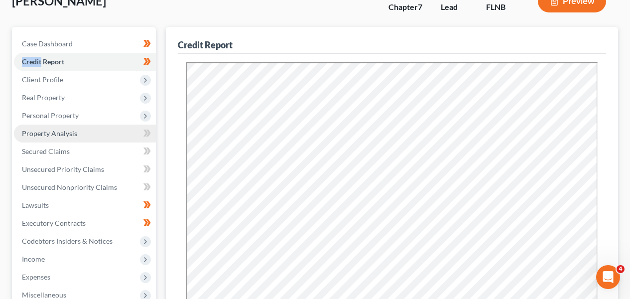
click at [102, 139] on link "Property Analysis" at bounding box center [85, 133] width 142 height 18
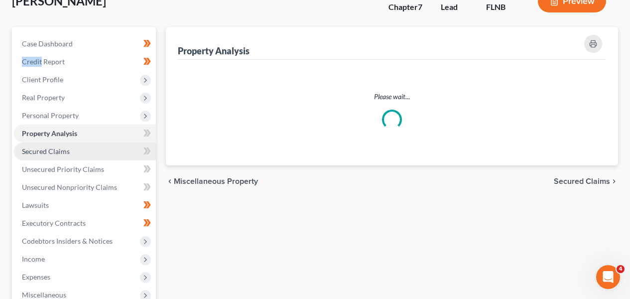
click at [101, 160] on link "Secured Claims" at bounding box center [85, 151] width 142 height 18
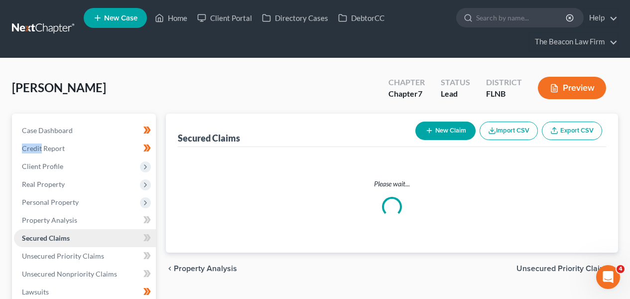
click at [100, 235] on link "Secured Claims" at bounding box center [85, 238] width 142 height 18
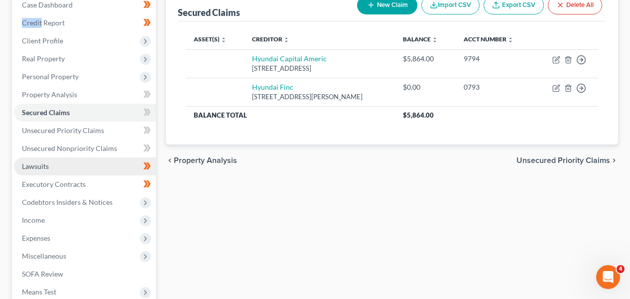
scroll to position [138, 0]
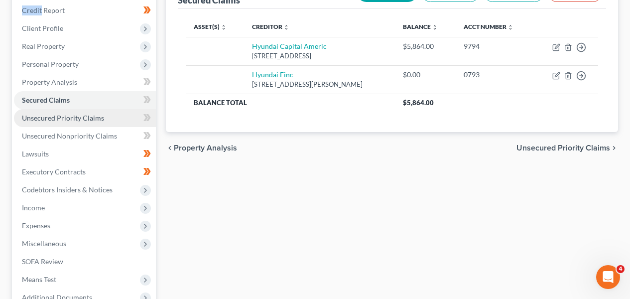
click at [132, 117] on link "Unsecured Priority Claims" at bounding box center [85, 118] width 142 height 18
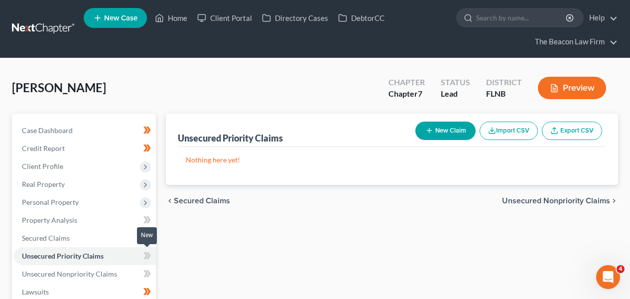
click at [144, 254] on icon at bounding box center [146, 255] width 7 height 12
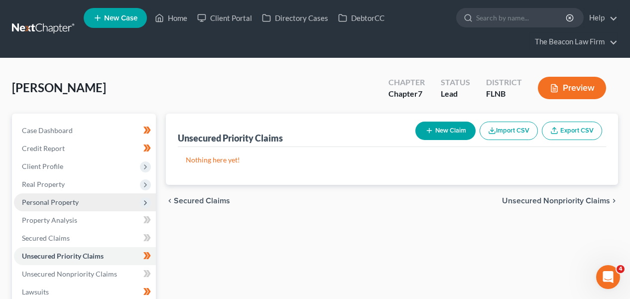
click at [104, 197] on span "Personal Property" at bounding box center [85, 202] width 142 height 18
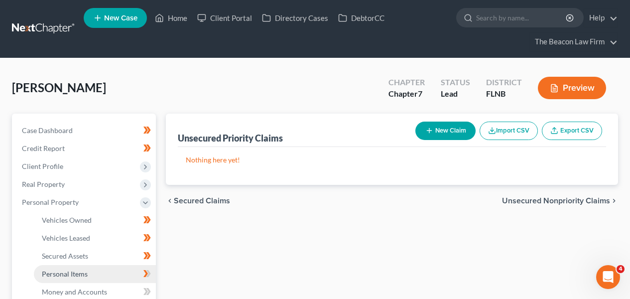
click at [101, 271] on link "Personal Items" at bounding box center [95, 274] width 122 height 18
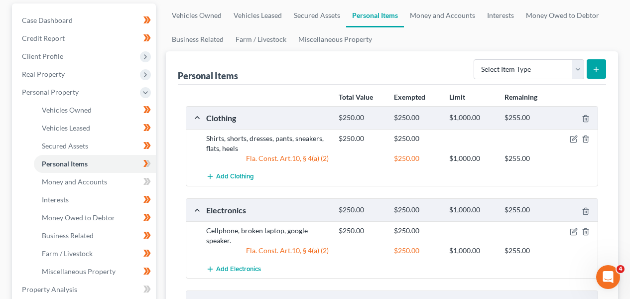
scroll to position [285, 0]
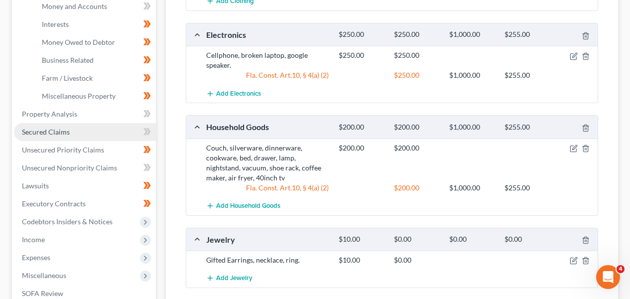
click at [112, 125] on link "Secured Claims" at bounding box center [85, 132] width 142 height 18
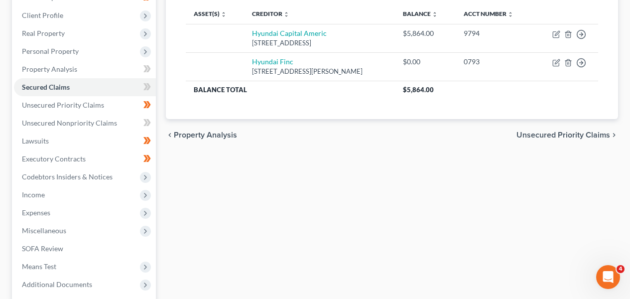
scroll to position [199, 0]
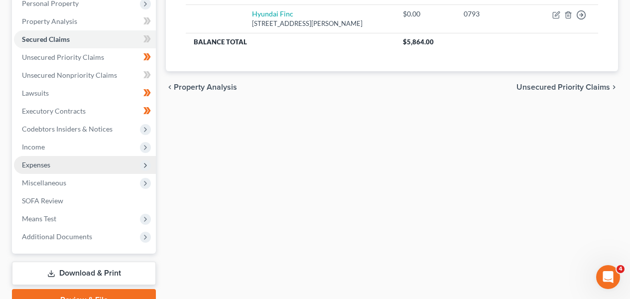
click at [88, 157] on span "Expenses" at bounding box center [85, 165] width 142 height 18
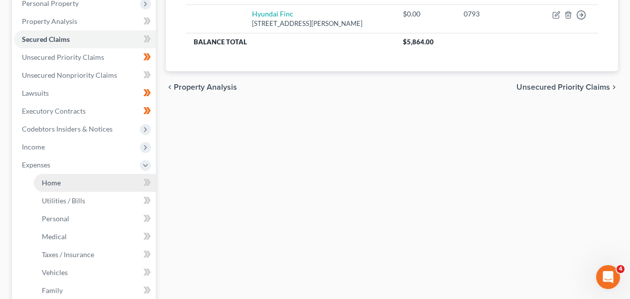
click at [87, 175] on link "Home" at bounding box center [95, 183] width 122 height 18
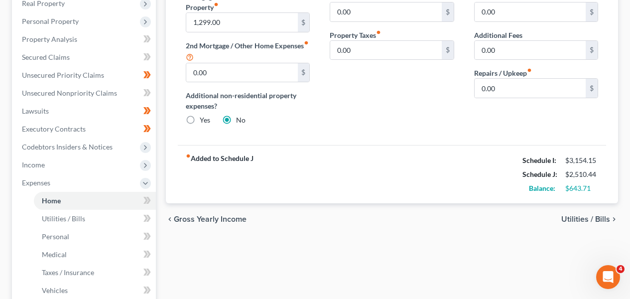
scroll to position [75, 0]
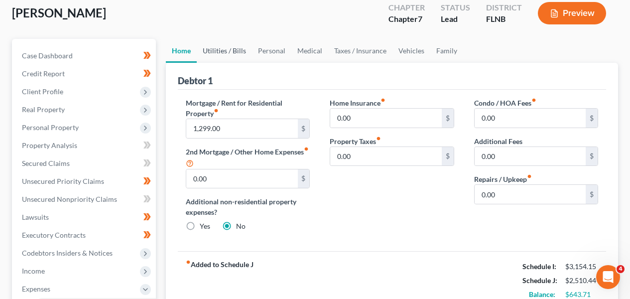
click at [245, 49] on link "Utilities / Bills" at bounding box center [224, 51] width 55 height 24
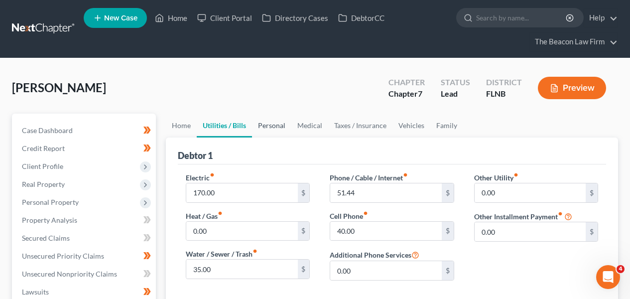
click at [264, 126] on link "Personal" at bounding box center [271, 126] width 39 height 24
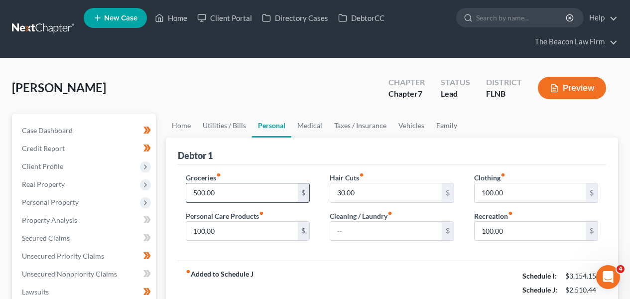
click at [250, 192] on input "500.00" at bounding box center [241, 192] width 111 height 19
type input "450"
click at [324, 250] on div "Groceries fiber_manual_record 450 $ Personal Care Products fiber_manual_record …" at bounding box center [392, 212] width 428 height 97
click at [538, 192] on input "100.00" at bounding box center [530, 192] width 111 height 19
type input "50"
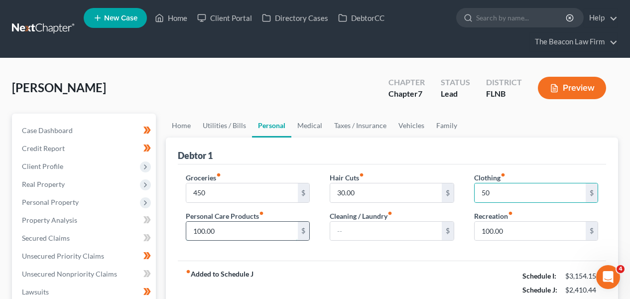
click at [269, 234] on input "100.00" at bounding box center [241, 231] width 111 height 19
type input "40"
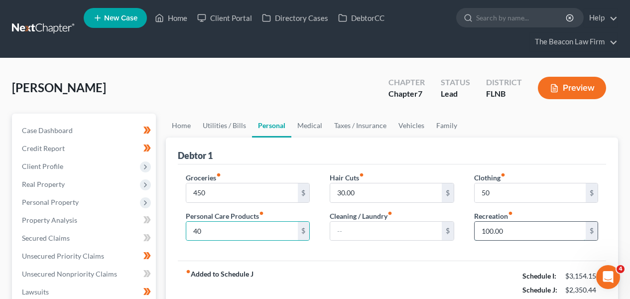
click at [496, 232] on input "100.00" at bounding box center [530, 231] width 111 height 19
type input "1"
type input "150"
click at [329, 279] on div "fiber_manual_record Added to Schedule J Schedule I: $3,154.15 Schedule J: $2,40…" at bounding box center [392, 289] width 428 height 58
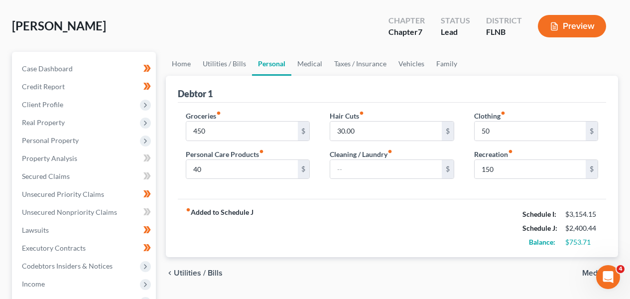
scroll to position [61, 0]
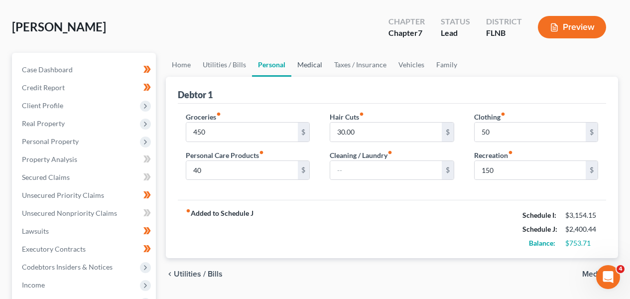
click at [296, 68] on link "Medical" at bounding box center [309, 65] width 37 height 24
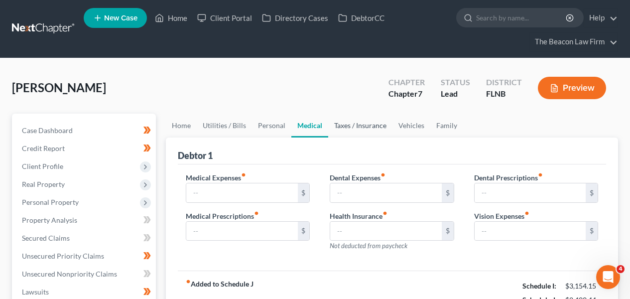
click at [362, 124] on link "Taxes / Insurance" at bounding box center [360, 126] width 64 height 24
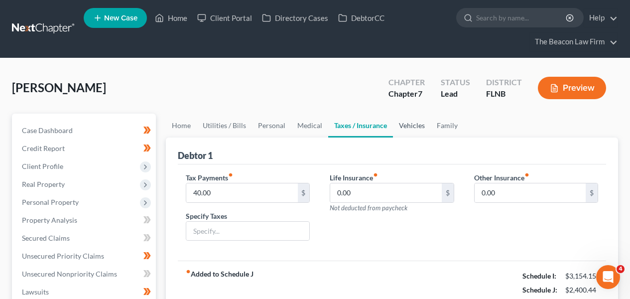
click at [420, 132] on link "Vehicles" at bounding box center [412, 126] width 38 height 24
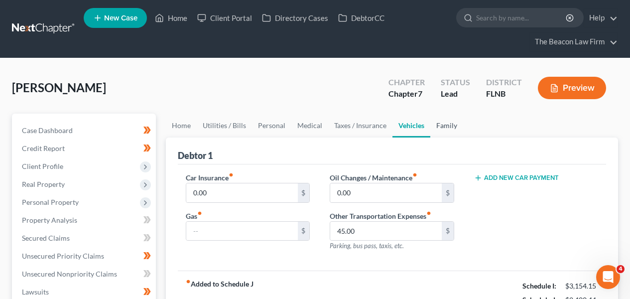
click at [449, 128] on link "Family" at bounding box center [446, 126] width 33 height 24
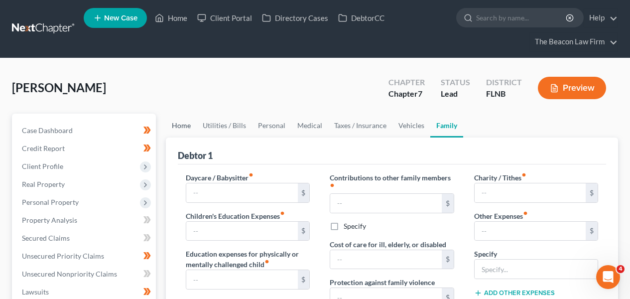
click at [188, 125] on link "Home" at bounding box center [181, 126] width 31 height 24
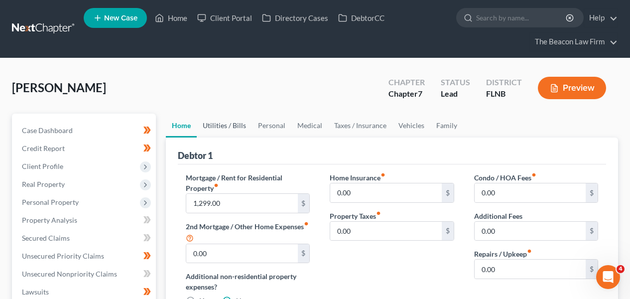
click at [221, 128] on link "Utilities / Bills" at bounding box center [224, 126] width 55 height 24
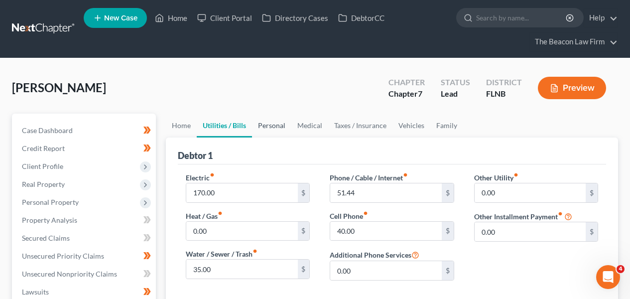
click at [288, 127] on link "Personal" at bounding box center [271, 126] width 39 height 24
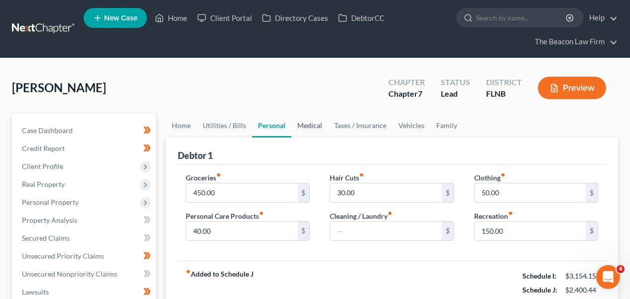
click at [303, 127] on link "Medical" at bounding box center [309, 126] width 37 height 24
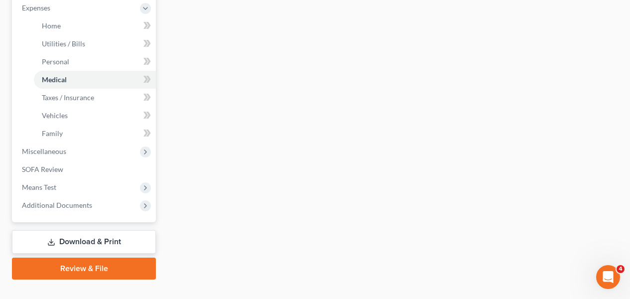
scroll to position [27, 0]
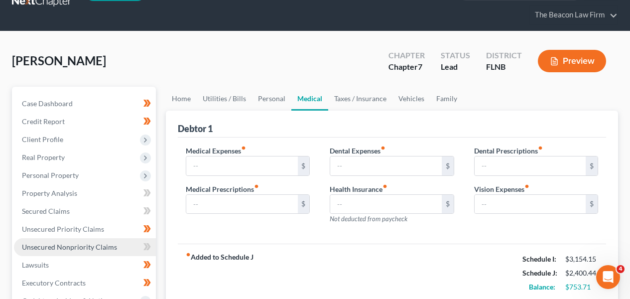
click at [84, 242] on span "Unsecured Nonpriority Claims" at bounding box center [69, 246] width 95 height 8
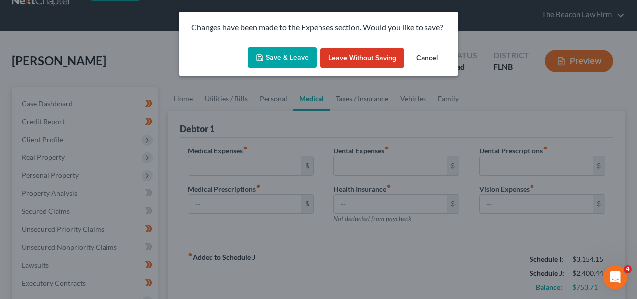
click at [301, 64] on button "Save & Leave" at bounding box center [282, 57] width 69 height 21
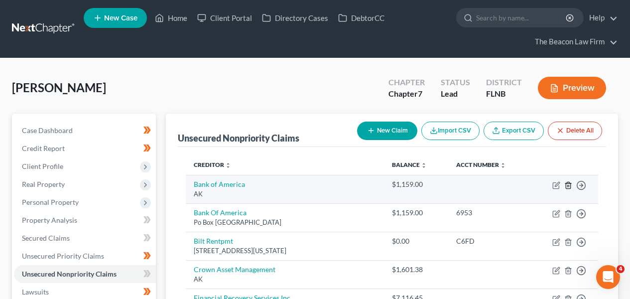
click at [569, 184] on icon "button" at bounding box center [568, 185] width 8 height 8
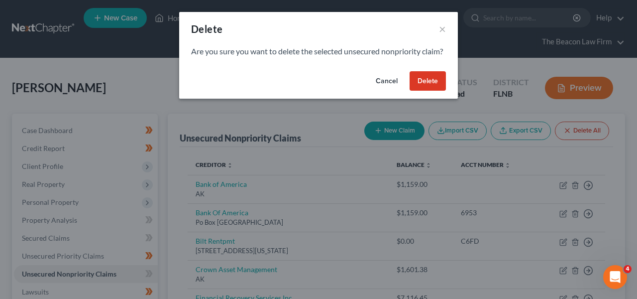
drag, startPoint x: 431, startPoint y: 94, endPoint x: 565, endPoint y: 82, distance: 134.4
click at [431, 91] on button "Delete" at bounding box center [428, 81] width 36 height 20
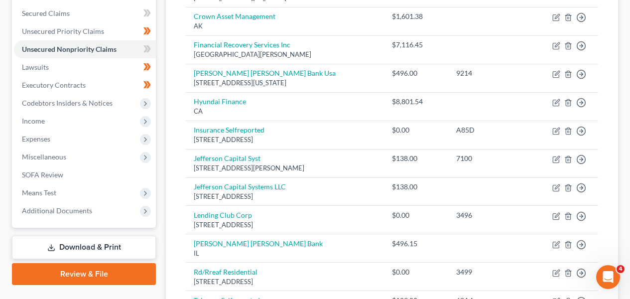
scroll to position [231, 0]
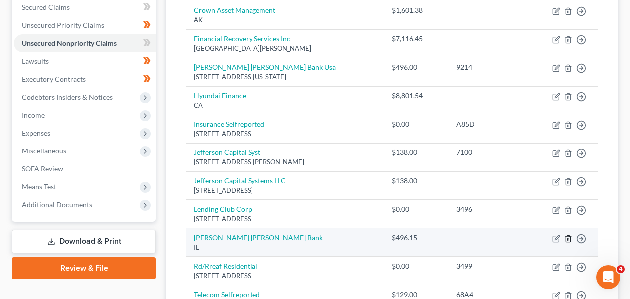
click at [566, 237] on icon "button" at bounding box center [568, 239] width 8 height 8
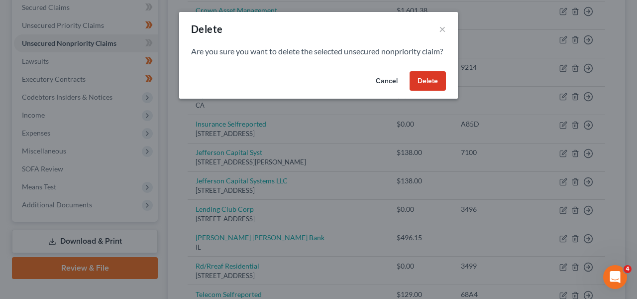
click at [432, 91] on button "Delete" at bounding box center [428, 81] width 36 height 20
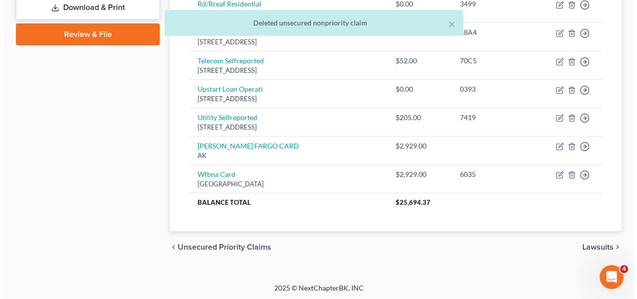
scroll to position [463, 0]
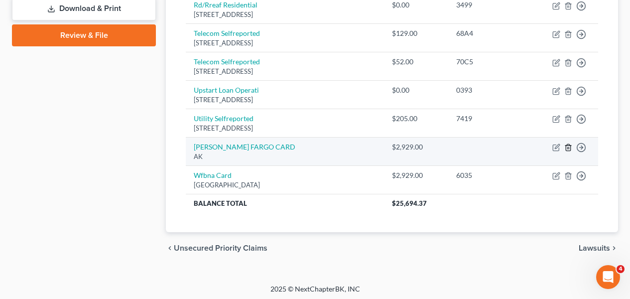
click at [571, 146] on icon "button" at bounding box center [568, 147] width 8 height 8
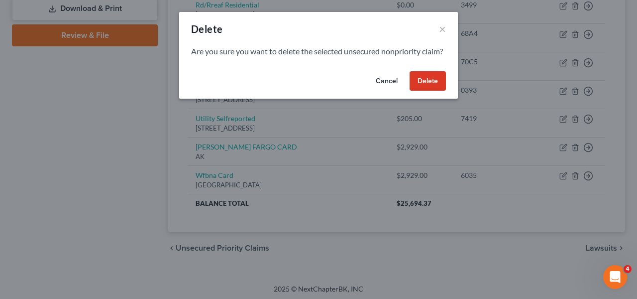
click at [429, 91] on button "Delete" at bounding box center [428, 81] width 36 height 20
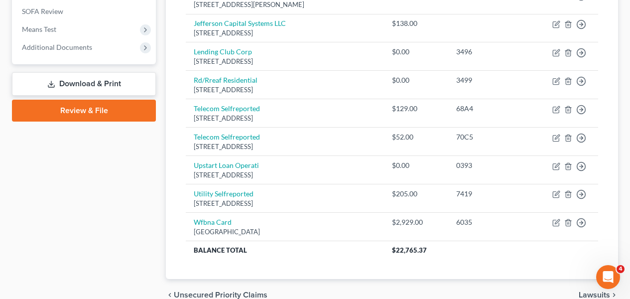
scroll to position [73, 0]
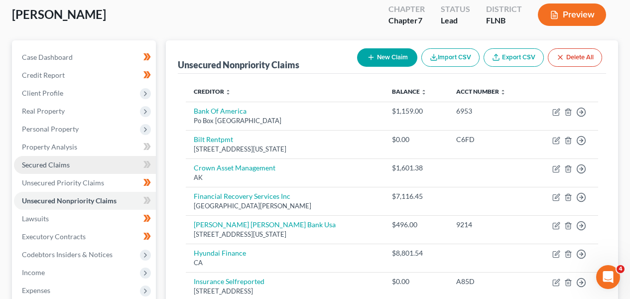
click at [92, 163] on link "Secured Claims" at bounding box center [85, 165] width 142 height 18
